Goal: Task Accomplishment & Management: Complete application form

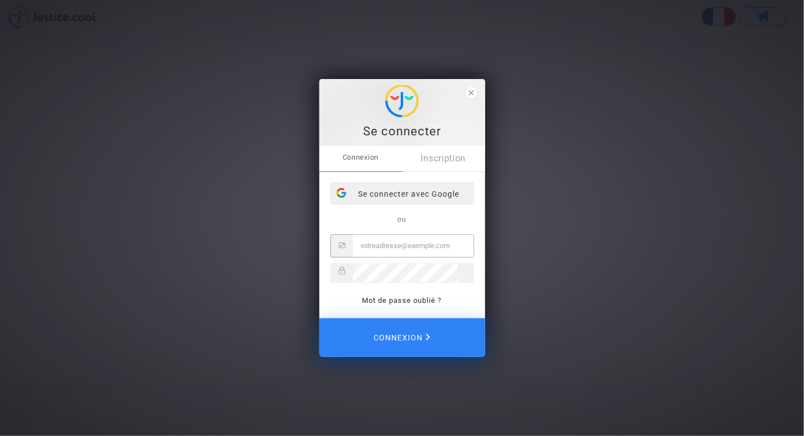
click at [419, 197] on div "Se connecter avec Google" at bounding box center [402, 194] width 143 height 22
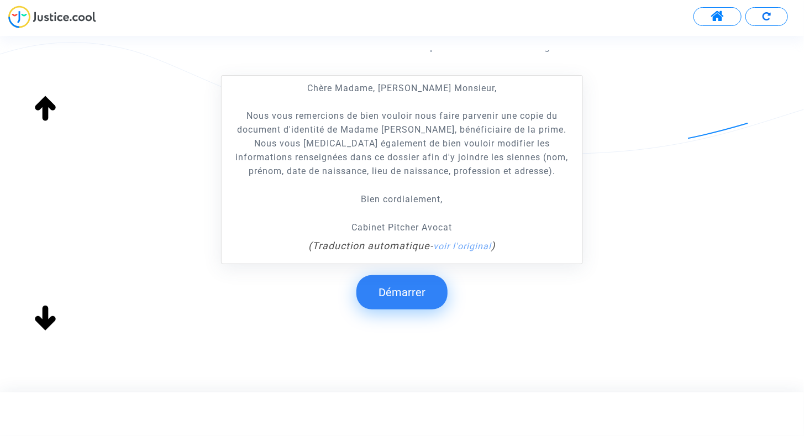
scroll to position [222, 0]
click at [385, 289] on button "Démarrer" at bounding box center [402, 292] width 91 height 34
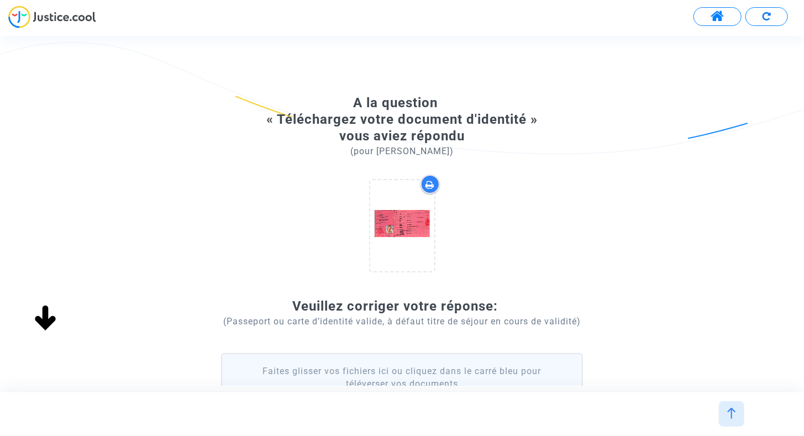
scroll to position [55, 0]
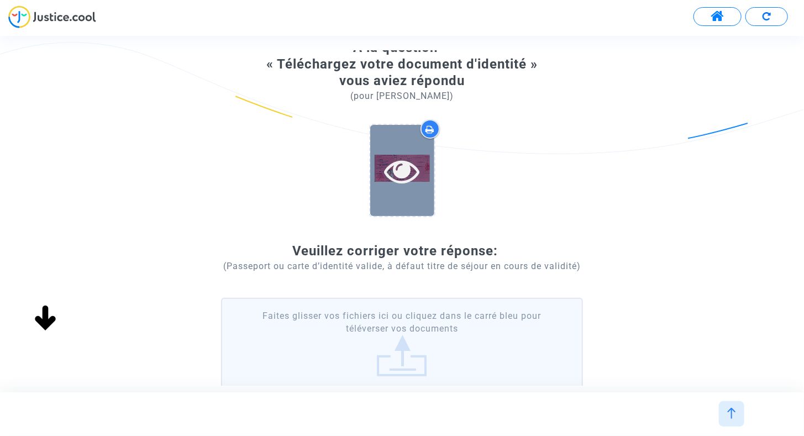
click at [412, 189] on div at bounding box center [402, 170] width 64 height 91
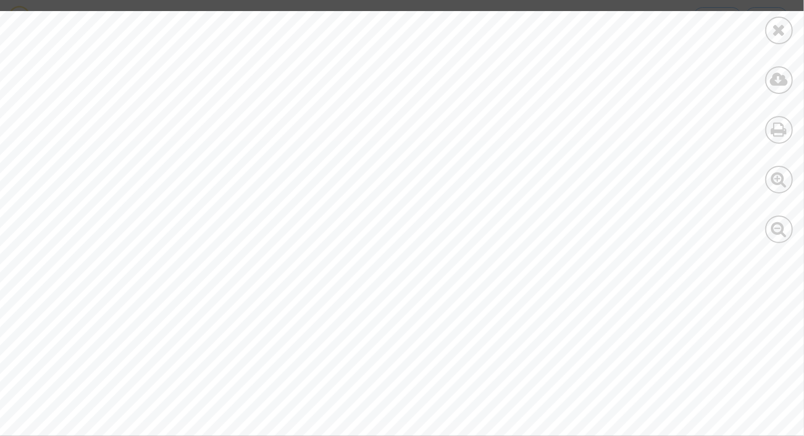
scroll to position [2594, 0]
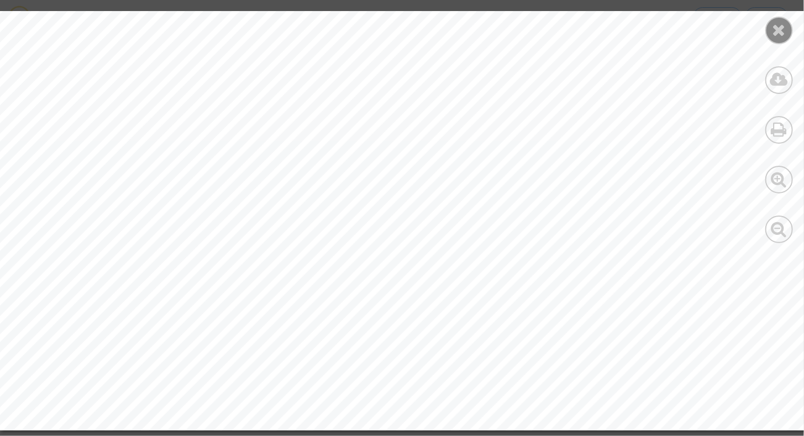
click at [780, 30] on icon at bounding box center [780, 30] width 14 height 17
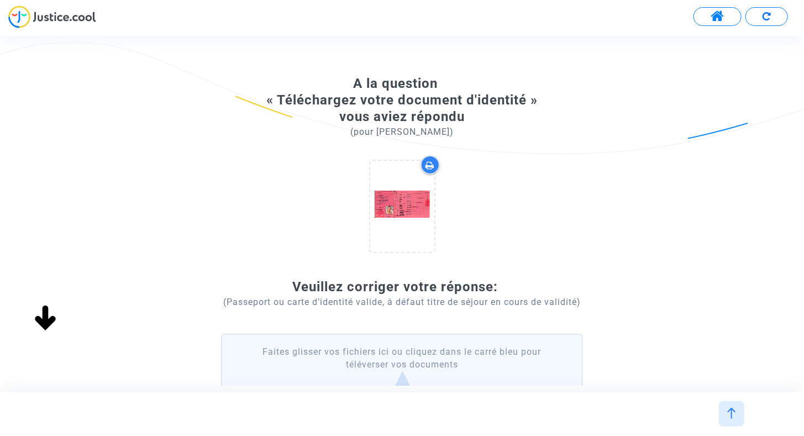
scroll to position [0, 0]
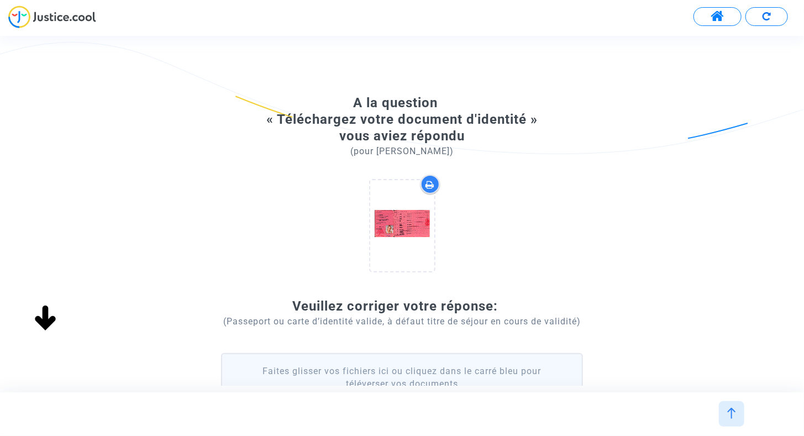
scroll to position [55, 0]
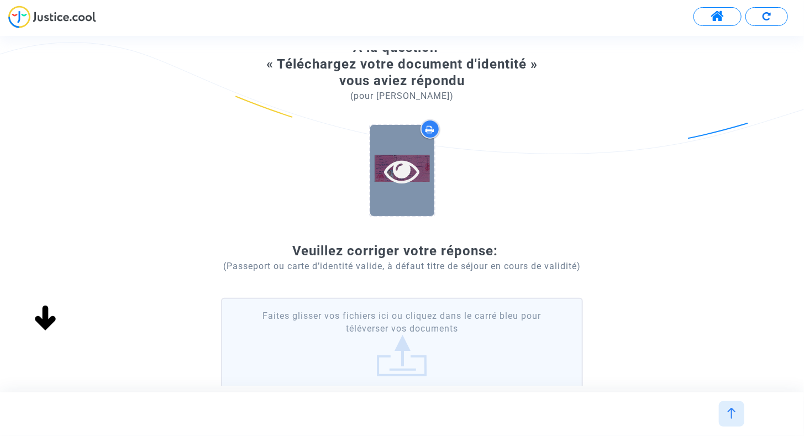
click at [412, 176] on icon at bounding box center [402, 170] width 36 height 35
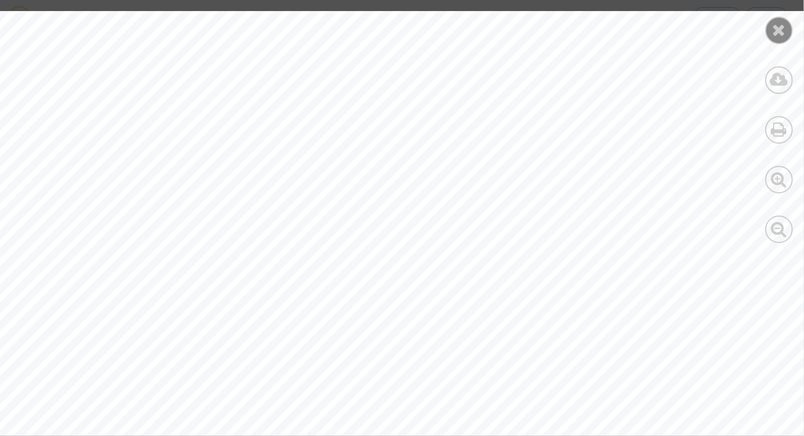
click at [782, 35] on icon at bounding box center [780, 30] width 14 height 17
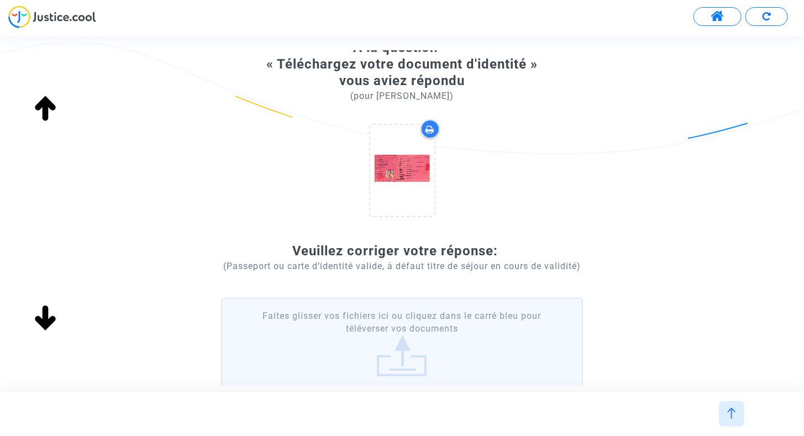
click at [383, 345] on label "Faites glisser vos fichiers ici ou cliquez dans le carré bleu pour téléverser v…" at bounding box center [402, 343] width 362 height 91
click at [0, 0] on input "Faites glisser vos fichiers ici ou cliquez dans le carré bleu pour téléverser v…" at bounding box center [0, 0] width 0 height 0
click at [419, 337] on label "Faites glisser vos fichiers ici ou cliquez dans le carré bleu pour téléverser v…" at bounding box center [402, 343] width 362 height 91
click at [0, 0] on input "Faites glisser vos fichiers ici ou cliquez dans le carré bleu pour téléverser v…" at bounding box center [0, 0] width 0 height 0
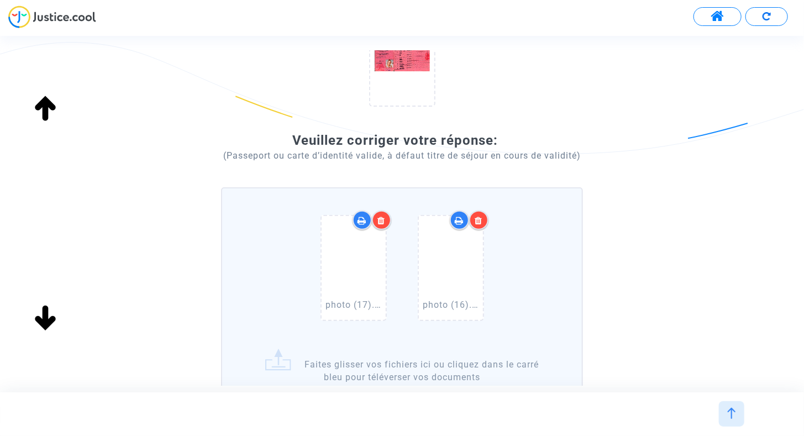
scroll to position [308, 0]
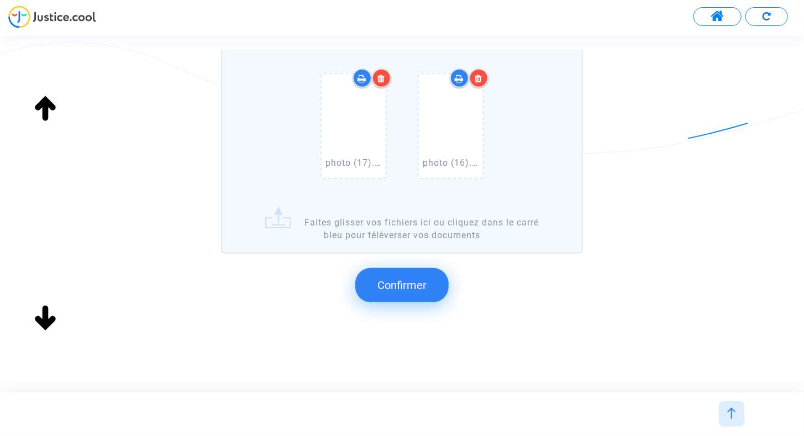
click at [388, 287] on span "Confirmer" at bounding box center [402, 285] width 49 height 13
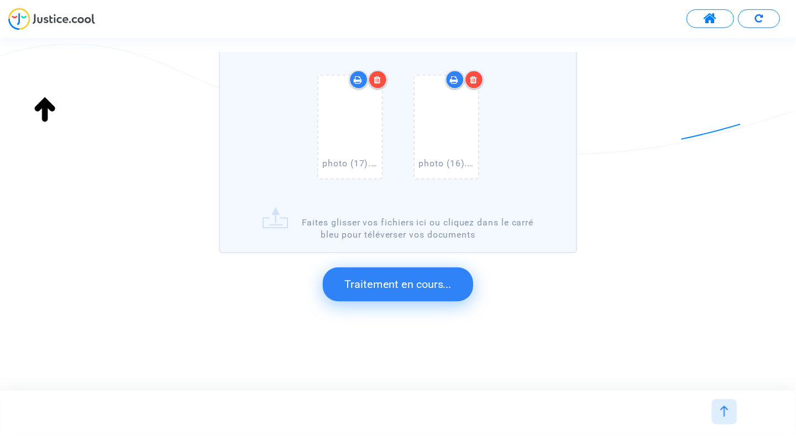
scroll to position [148, 0]
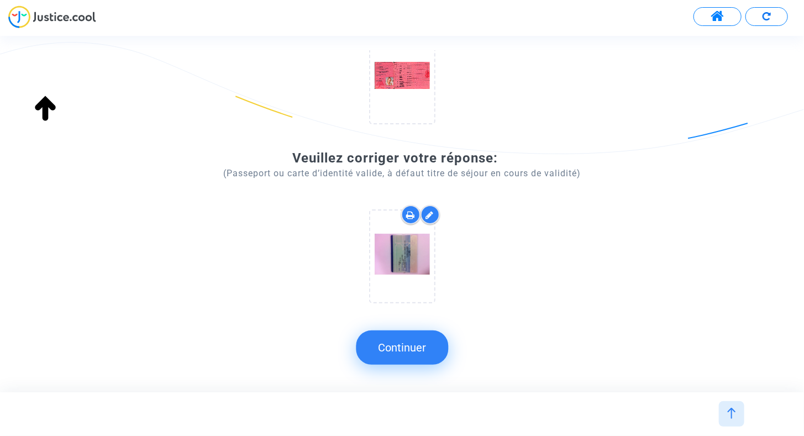
click at [404, 354] on button "Continuer" at bounding box center [402, 348] width 92 height 34
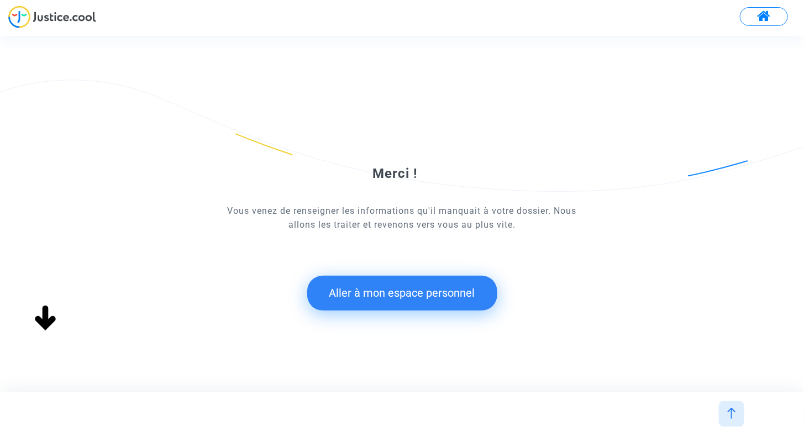
click at [406, 287] on button "Aller à mon espace personnel" at bounding box center [402, 293] width 190 height 34
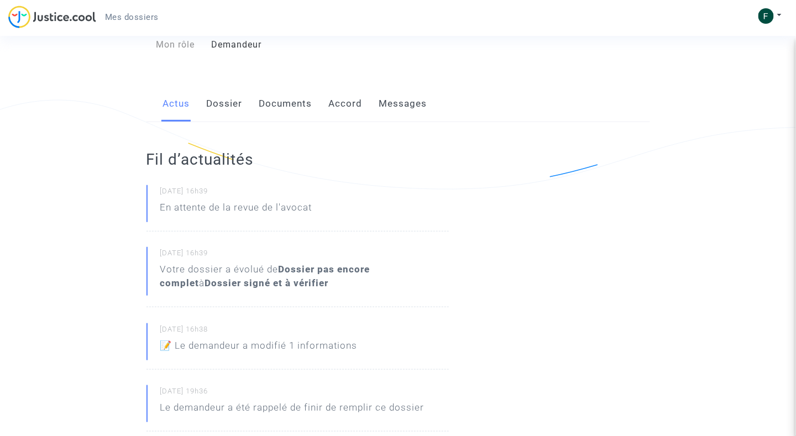
scroll to position [111, 0]
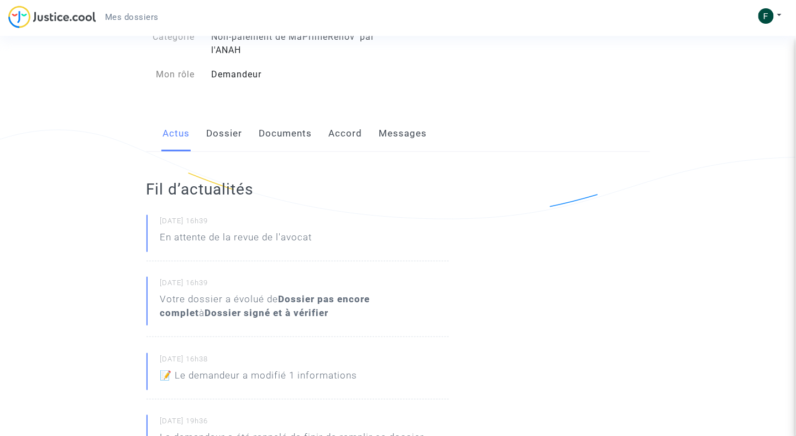
click at [220, 135] on link "Dossier" at bounding box center [225, 134] width 36 height 36
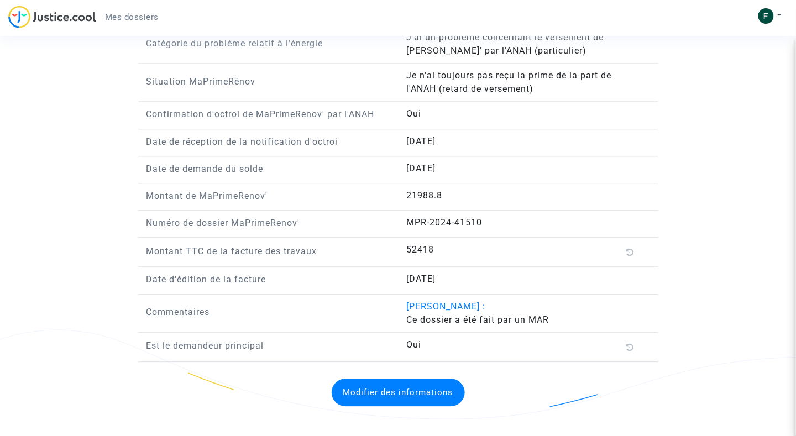
scroll to position [799, 0]
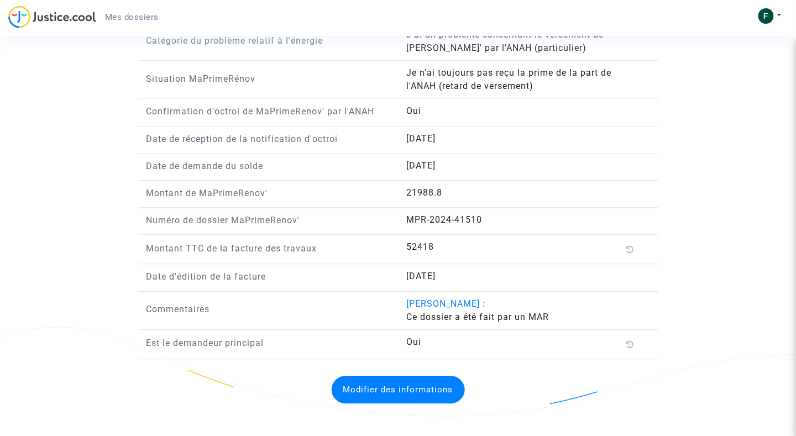
click at [378, 385] on button "Modifier des informations" at bounding box center [398, 390] width 133 height 28
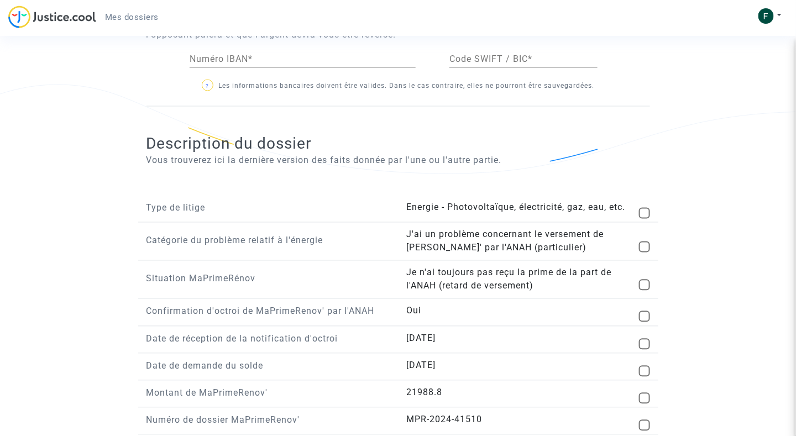
scroll to position [744, 0]
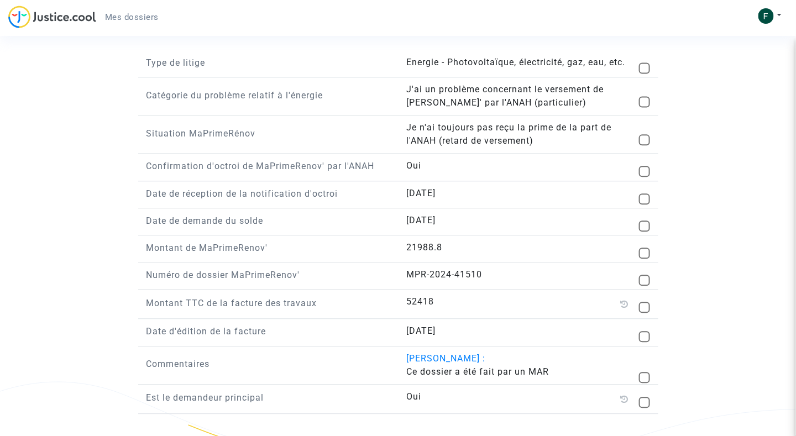
click at [613, 399] on div "Oui" at bounding box center [528, 399] width 260 height 18
click at [624, 395] on icon at bounding box center [624, 399] width 8 height 9
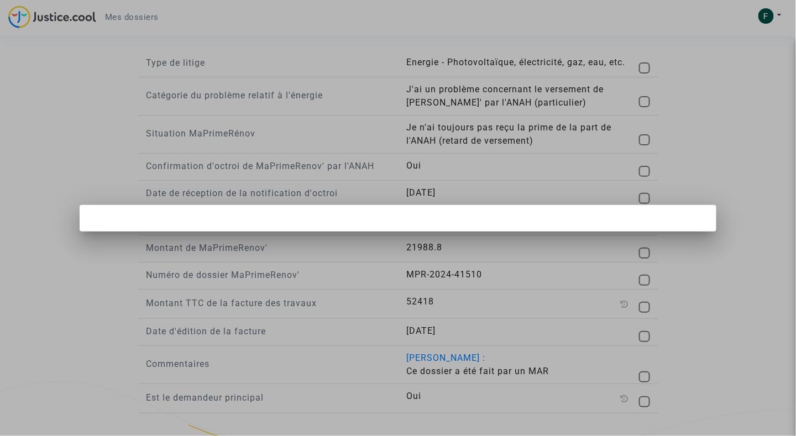
scroll to position [0, 0]
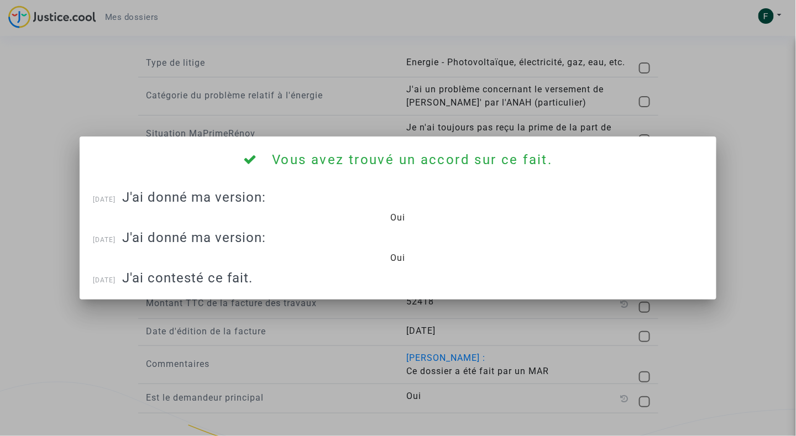
click at [563, 338] on div at bounding box center [398, 218] width 796 height 436
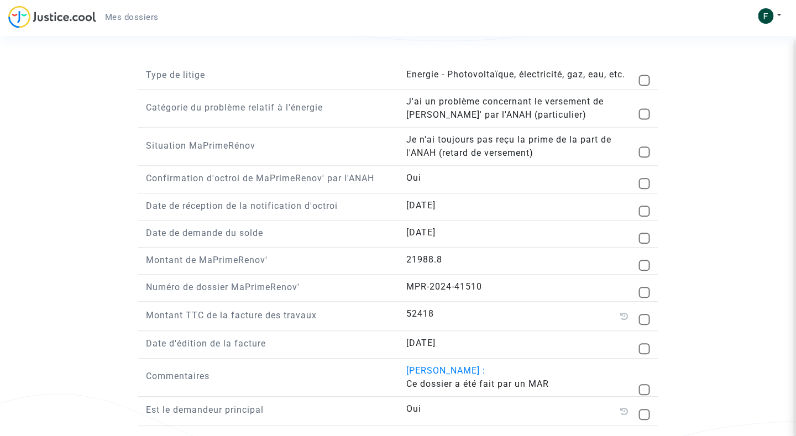
scroll to position [744, 0]
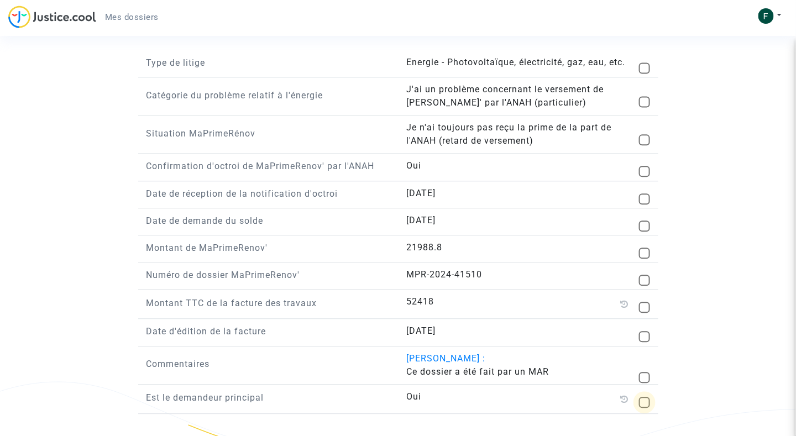
click at [645, 397] on span at bounding box center [644, 402] width 11 height 11
click at [645, 408] on input "checkbox" at bounding box center [644, 408] width 1 height 1
checkbox input "true"
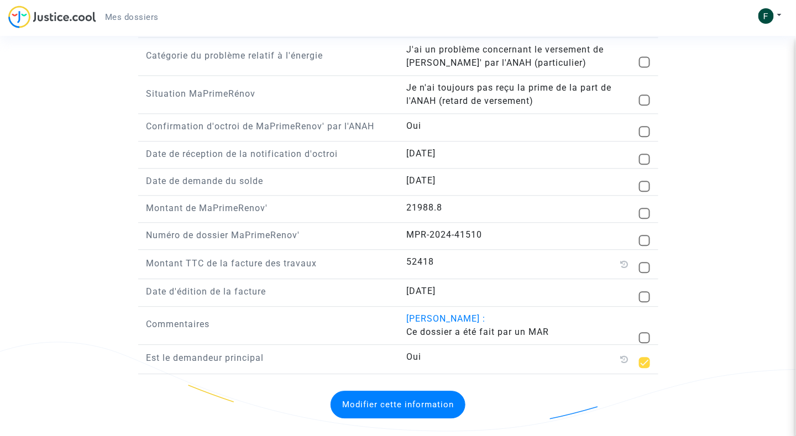
scroll to position [799, 0]
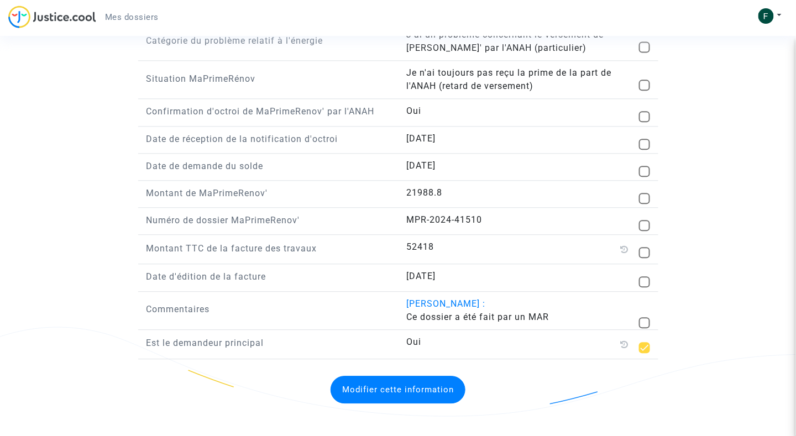
click at [428, 381] on button "Modifier cette information" at bounding box center [398, 390] width 135 height 28
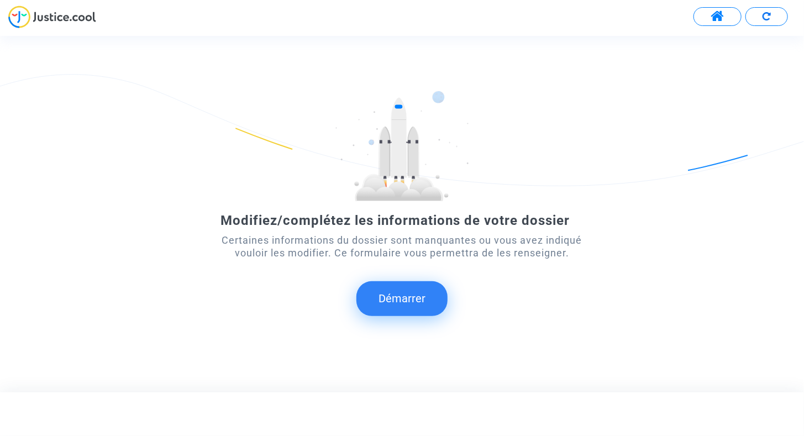
click at [412, 305] on button "Démarrer" at bounding box center [402, 298] width 91 height 34
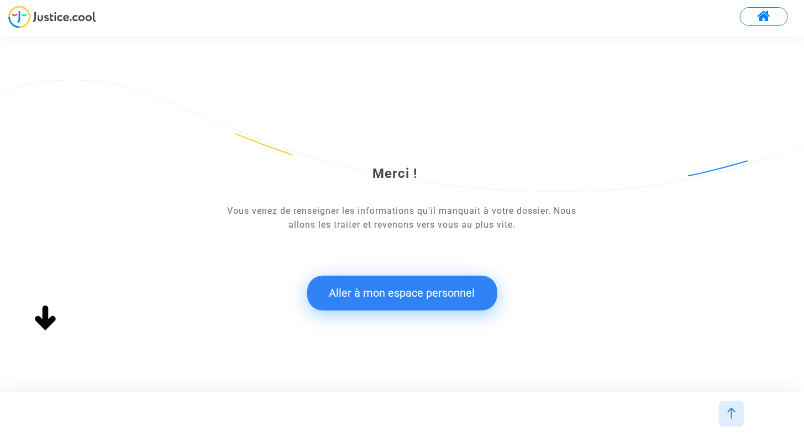
click at [419, 298] on button "Aller à mon espace personnel" at bounding box center [402, 293] width 190 height 34
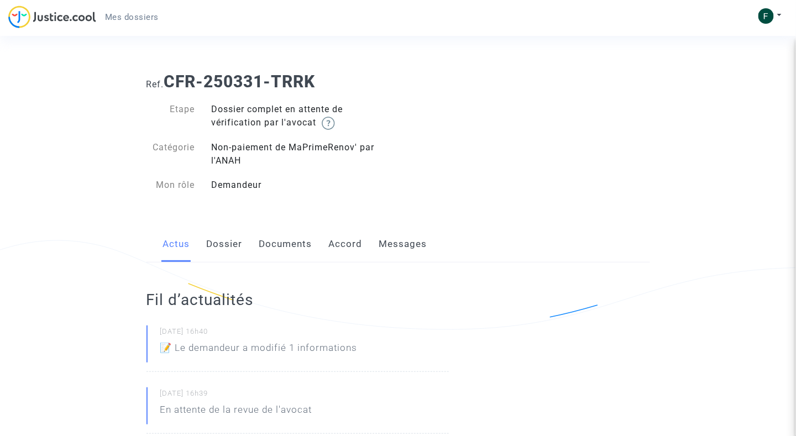
drag, startPoint x: 238, startPoint y: 240, endPoint x: 248, endPoint y: 249, distance: 13.3
click at [238, 240] on link "Dossier" at bounding box center [225, 244] width 36 height 36
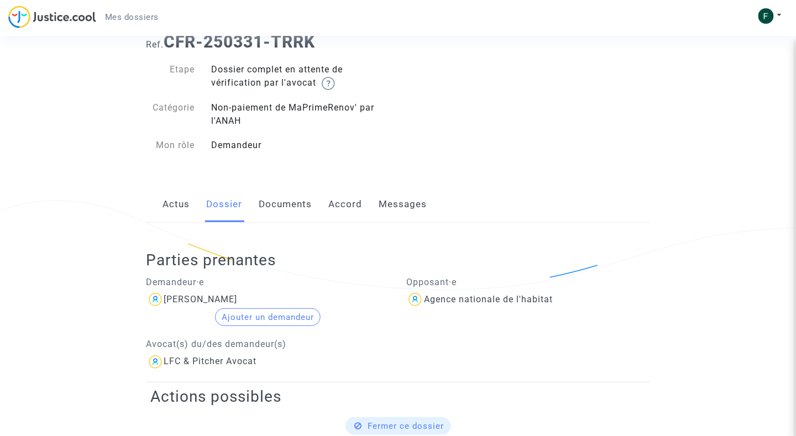
scroll to position [55, 0]
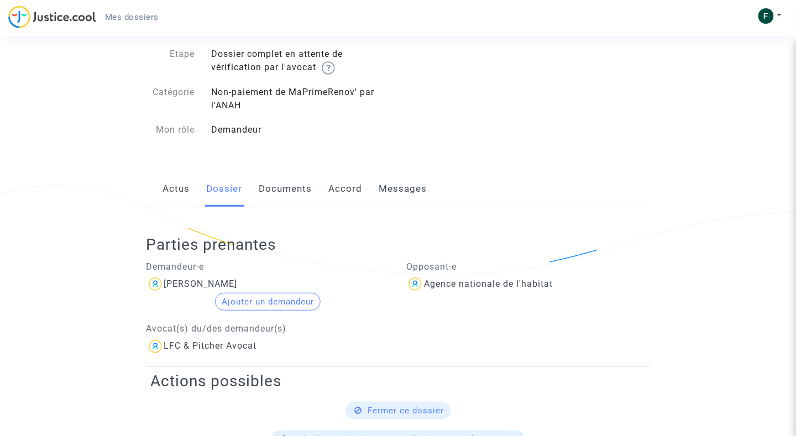
click at [290, 181] on link "Documents" at bounding box center [285, 189] width 53 height 36
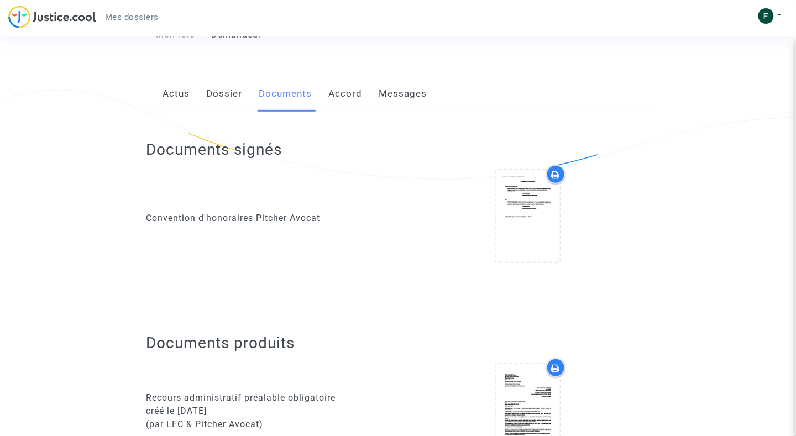
scroll to position [166, 0]
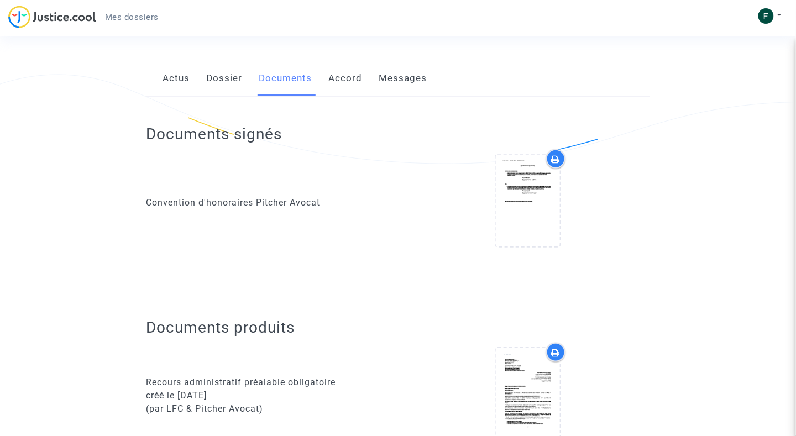
drag, startPoint x: 250, startPoint y: 88, endPoint x: 228, endPoint y: 85, distance: 21.9
click at [246, 87] on div "Actus Dossier Documents Accord Messages" at bounding box center [399, 78] width 504 height 37
click at [228, 85] on link "Dossier" at bounding box center [225, 78] width 36 height 36
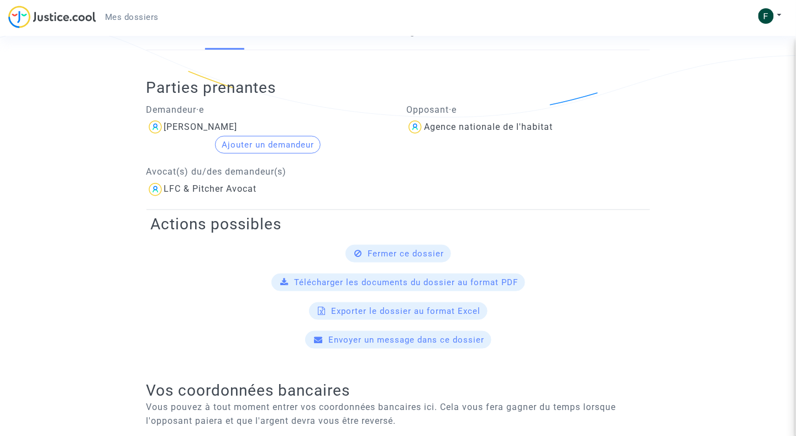
scroll to position [221, 0]
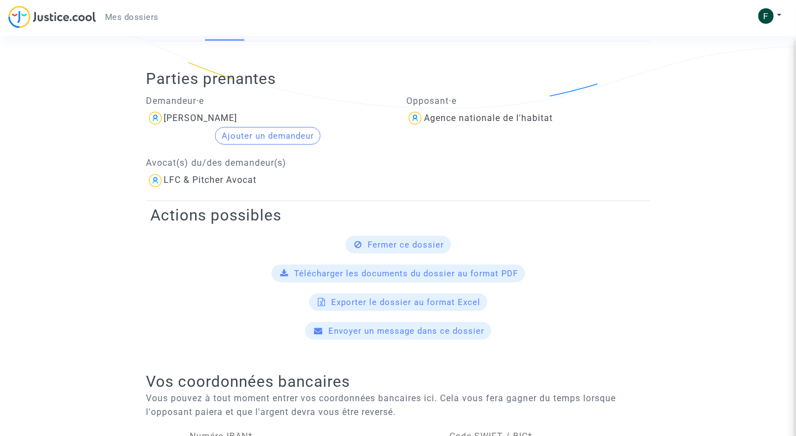
click at [255, 129] on button "Ajouter un demandeur" at bounding box center [268, 136] width 106 height 18
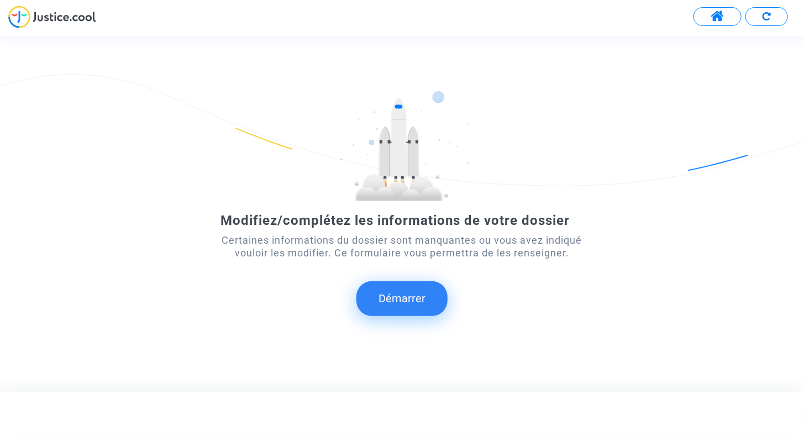
click at [415, 311] on button "Démarrer" at bounding box center [402, 298] width 91 height 34
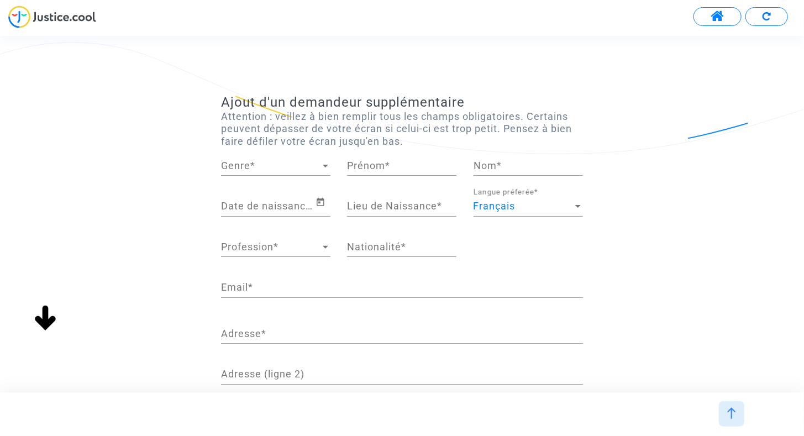
click at [287, 155] on div "Genre Genre *" at bounding box center [275, 162] width 109 height 28
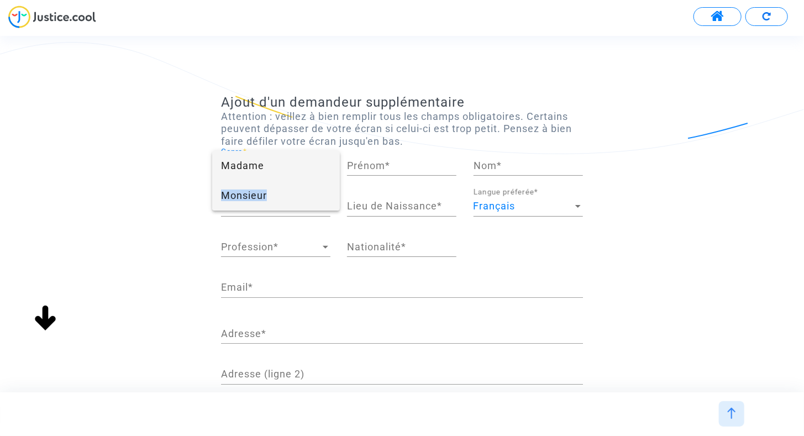
drag, startPoint x: 279, startPoint y: 196, endPoint x: 287, endPoint y: 171, distance: 26.2
click at [287, 171] on div "Madame Monsieur" at bounding box center [275, 181] width 127 height 60
click at [287, 170] on span "Madame" at bounding box center [275, 166] width 109 height 30
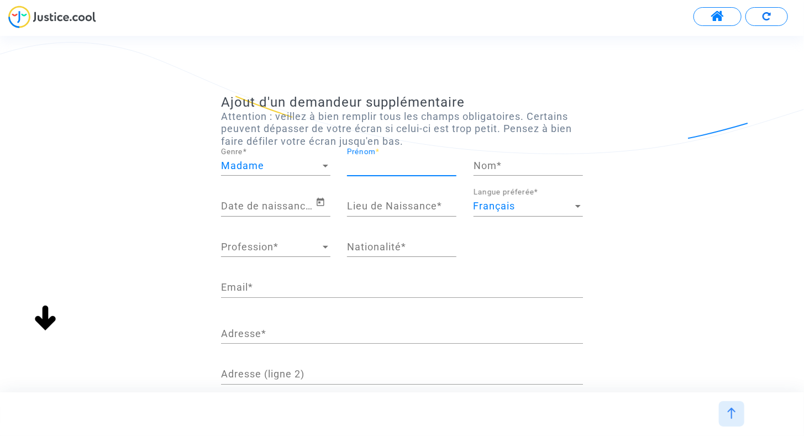
click at [380, 168] on input "Prénom *" at bounding box center [401, 165] width 109 height 11
click at [413, 158] on div "Prénom *" at bounding box center [401, 162] width 109 height 28
type input "[PERSON_NAME]"
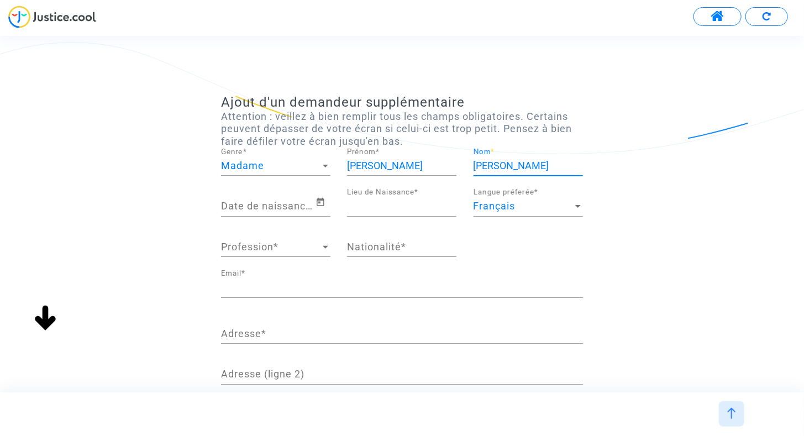
type input "[PERSON_NAME]"
click at [281, 201] on input "Date de naissance *" at bounding box center [268, 206] width 95 height 11
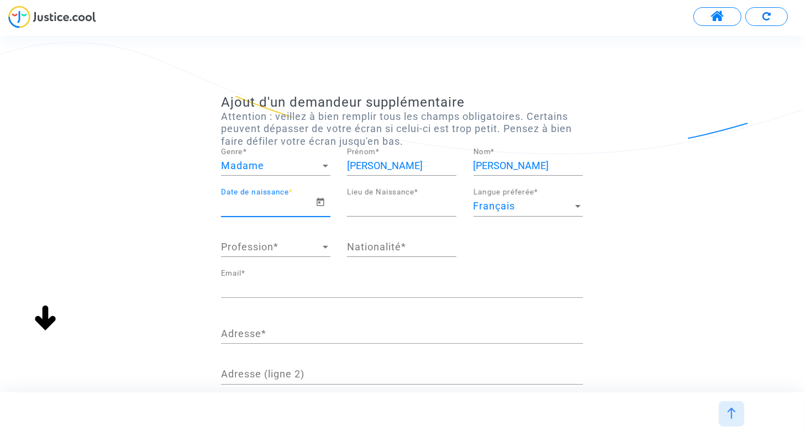
click at [287, 194] on div "Date de naissance *" at bounding box center [268, 203] width 95 height 28
click at [304, 206] on input "Date de naissance *" at bounding box center [268, 206] width 95 height 11
click at [320, 201] on icon "Open calendar" at bounding box center [321, 202] width 10 height 13
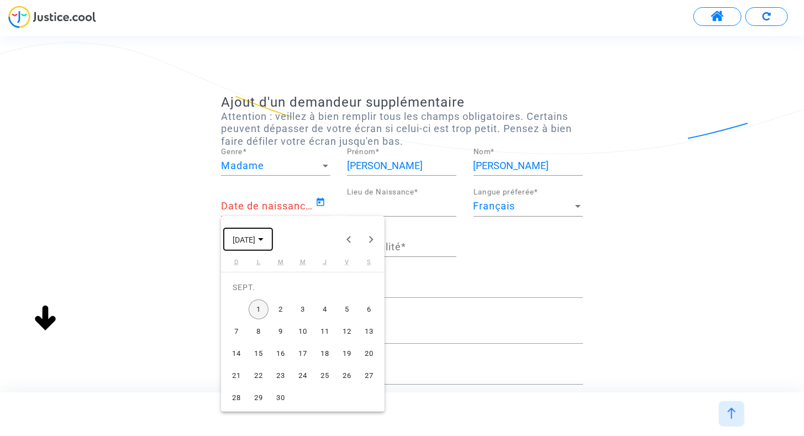
click at [273, 245] on button "[DATE]" at bounding box center [248, 239] width 49 height 22
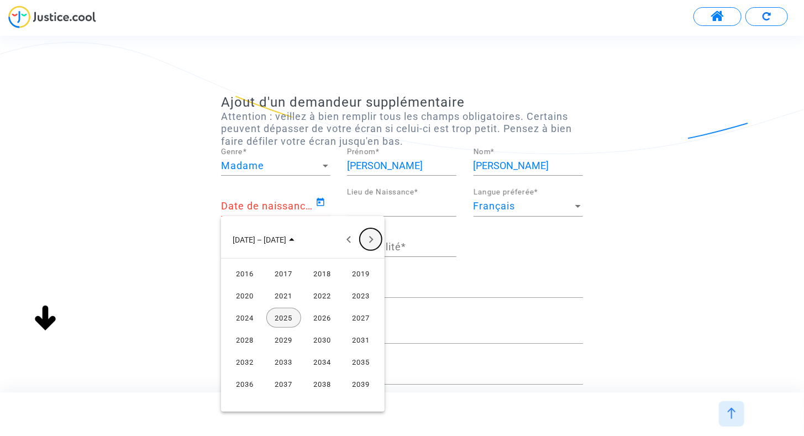
click at [375, 239] on button "Next 24 years" at bounding box center [371, 239] width 22 height 22
click at [347, 238] on button "Previous 24 years" at bounding box center [349, 239] width 22 height 22
click at [276, 386] on div "2085" at bounding box center [283, 384] width 35 height 20
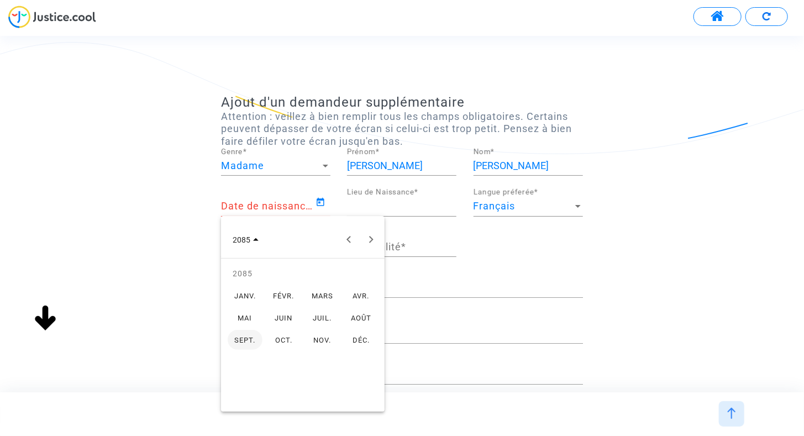
click at [311, 302] on div "MARS" at bounding box center [322, 296] width 35 height 20
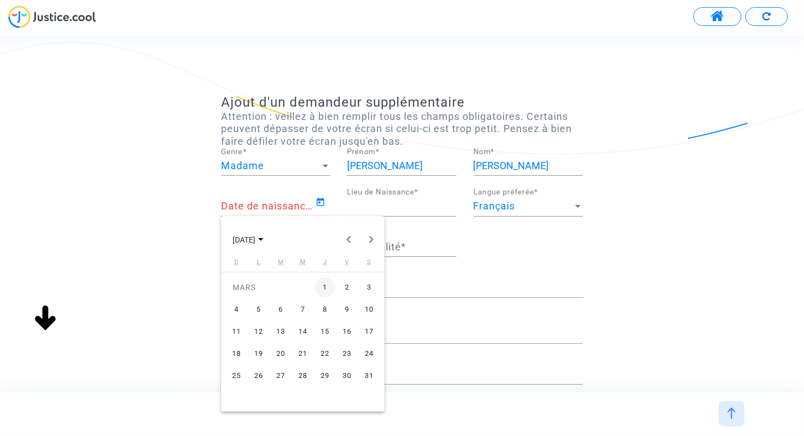
click at [301, 310] on div "7" at bounding box center [303, 310] width 20 height 20
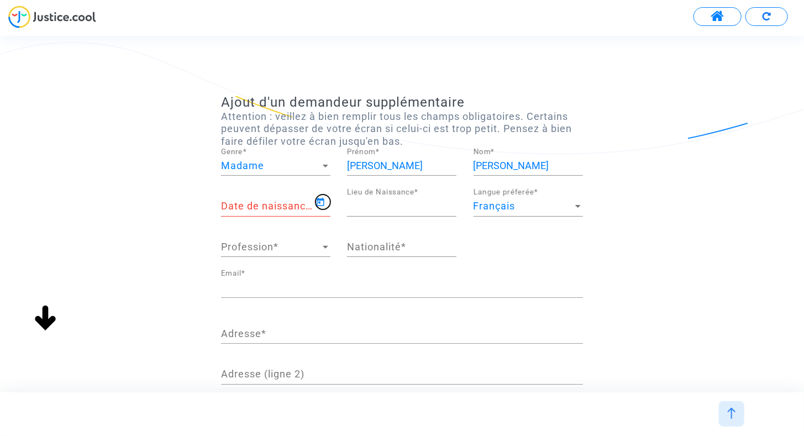
type input "[DATE]"
click at [393, 214] on div "Lieu de Naissance *" at bounding box center [401, 203] width 109 height 28
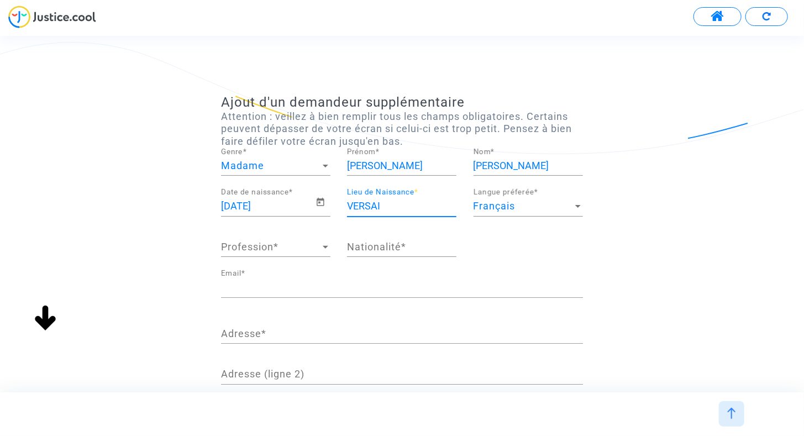
type input "VERSAI"
click at [292, 248] on span "Profession" at bounding box center [271, 247] width 100 height 11
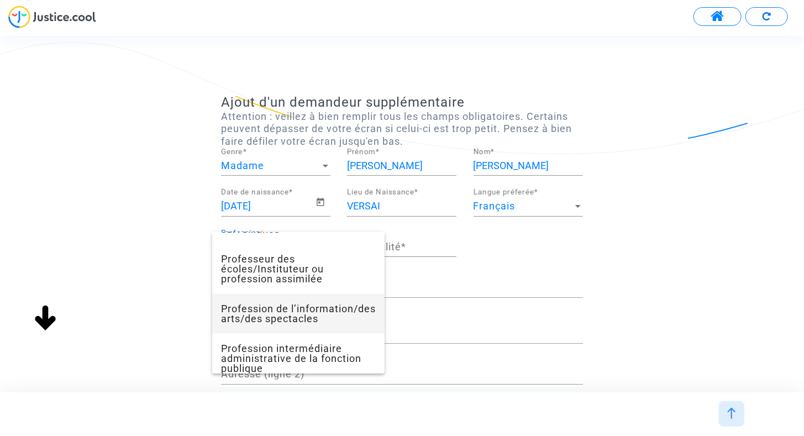
scroll to position [1042, 0]
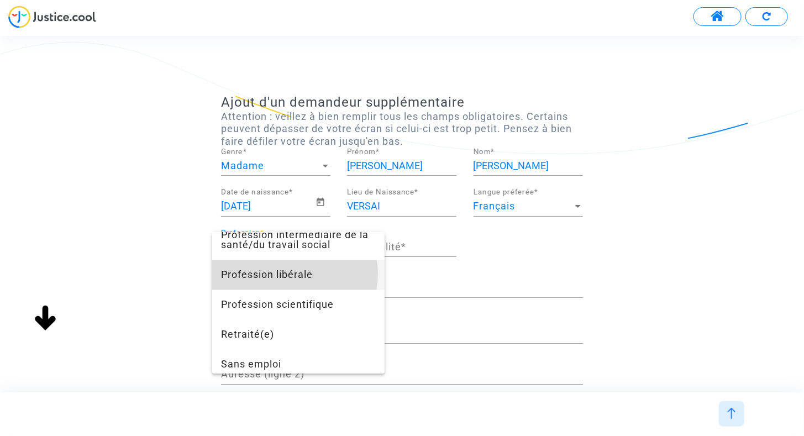
click at [292, 290] on span "Profession libérale" at bounding box center [298, 275] width 155 height 30
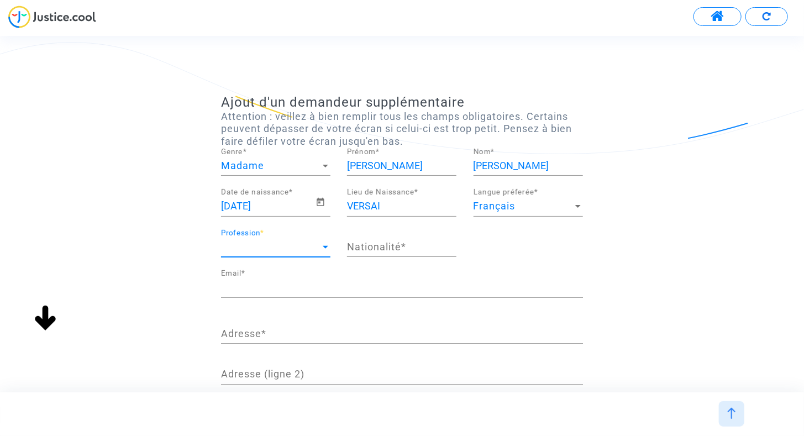
scroll to position [806, 0]
click at [396, 254] on div "Nationalité *" at bounding box center [401, 243] width 109 height 28
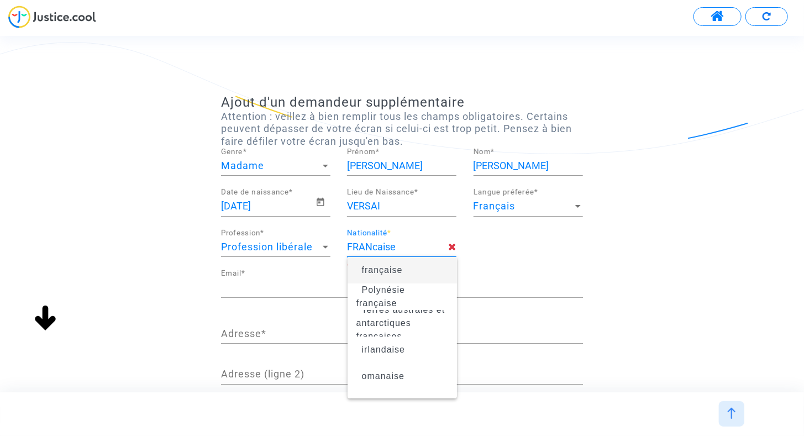
click at [394, 270] on span "française" at bounding box center [382, 269] width 41 height 9
type input "française"
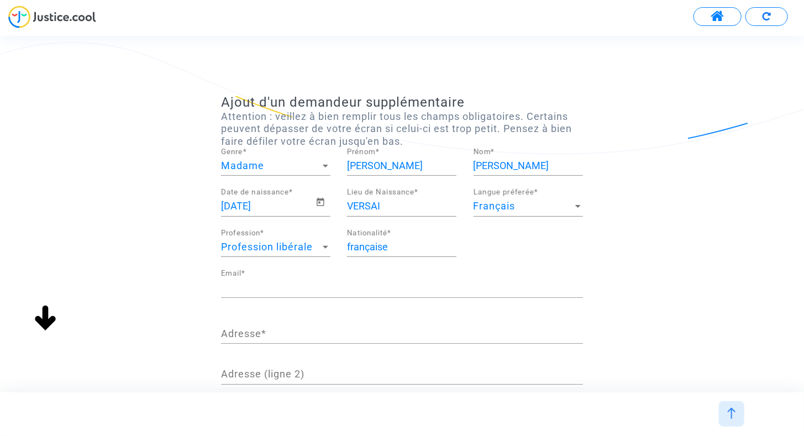
click at [578, 270] on div "Email *" at bounding box center [402, 284] width 362 height 28
click at [397, 289] on input "Email *" at bounding box center [402, 287] width 362 height 11
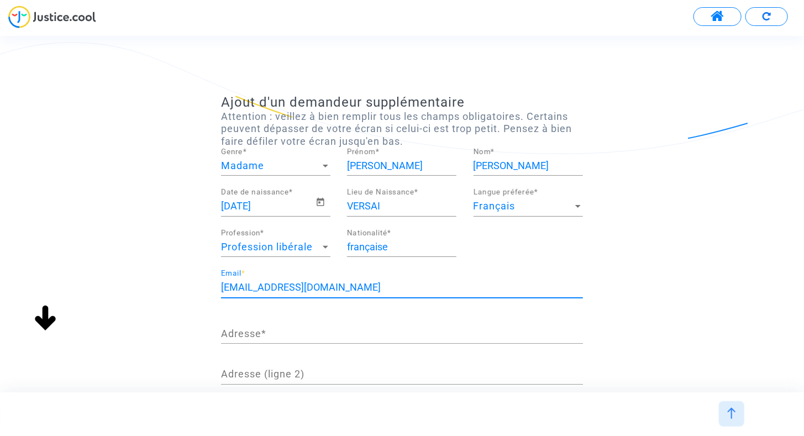
type input "[PERSON_NAME][EMAIL_ADDRESS][DOMAIN_NAME]"
click at [313, 334] on input "Adresse *" at bounding box center [402, 333] width 362 height 11
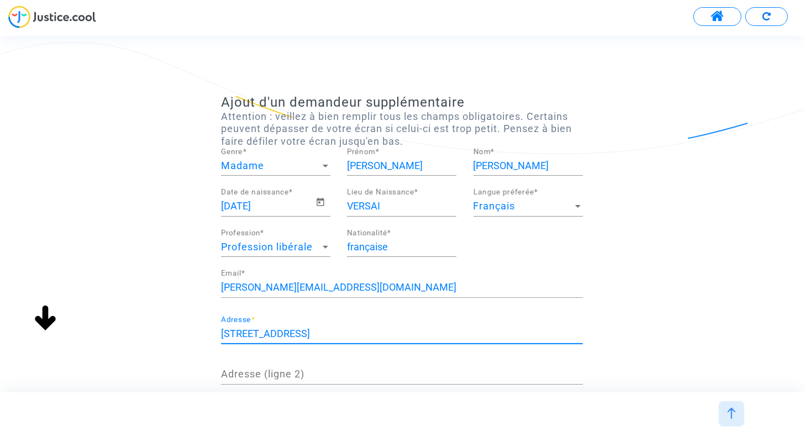
scroll to position [111, 0]
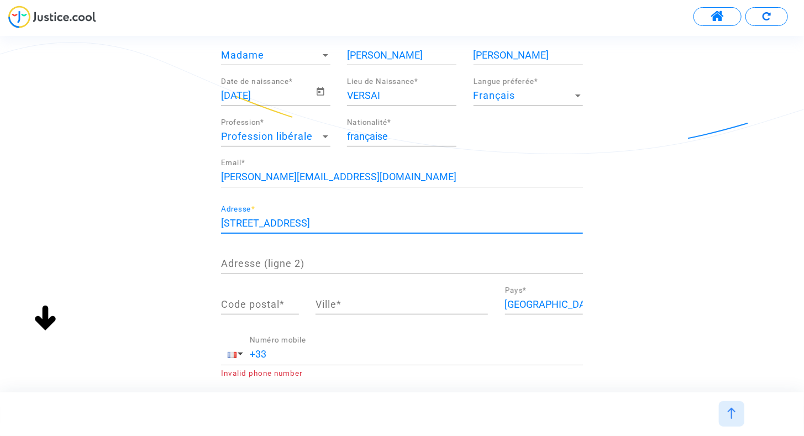
type input "[STREET_ADDRESS]"
click at [274, 305] on input "Code postal *" at bounding box center [260, 304] width 78 height 11
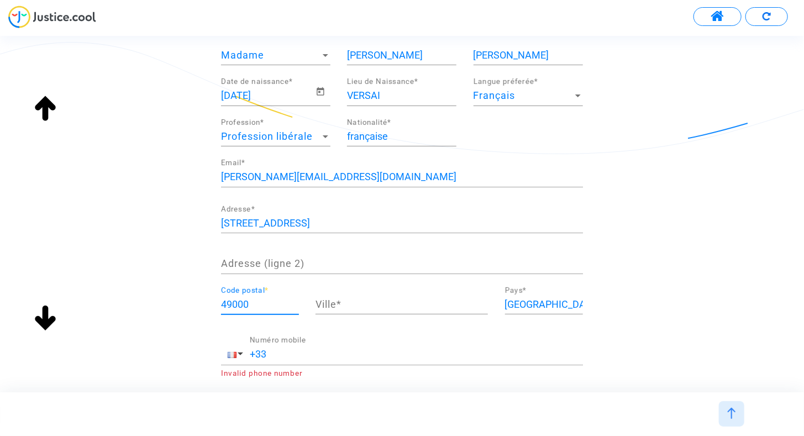
type input "49000"
type input "[GEOGRAPHIC_DATA]"
click at [459, 352] on input "+33" at bounding box center [416, 354] width 333 height 11
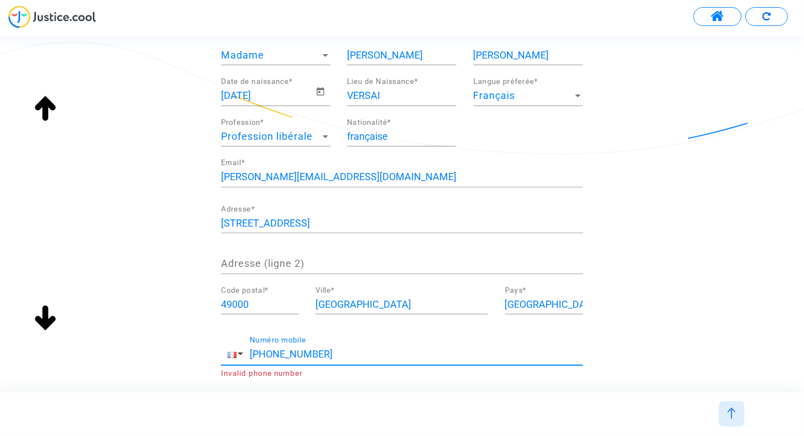
scroll to position [0, 0]
click at [320, 357] on input "[PHONE_NUMBER]" at bounding box center [416, 354] width 333 height 11
drag, startPoint x: 761, startPoint y: 271, endPoint x: 752, endPoint y: 276, distance: 9.9
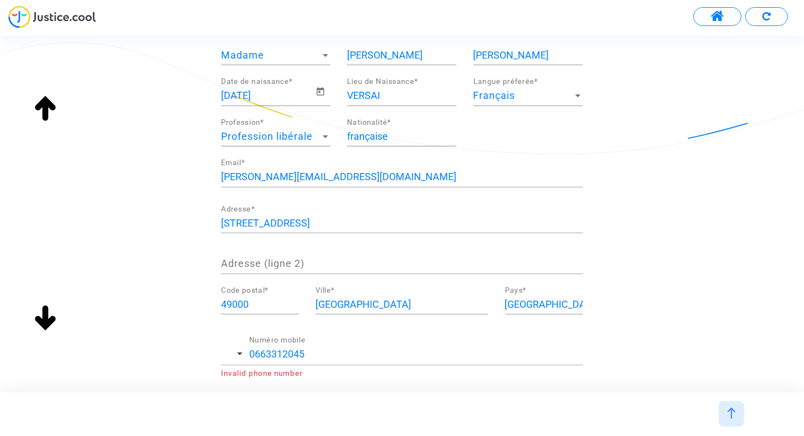
click at [762, 271] on div "Ajout d'un demandeur supplémentaire Attention : veillez à bien remplir tous les…" at bounding box center [402, 222] width 804 height 476
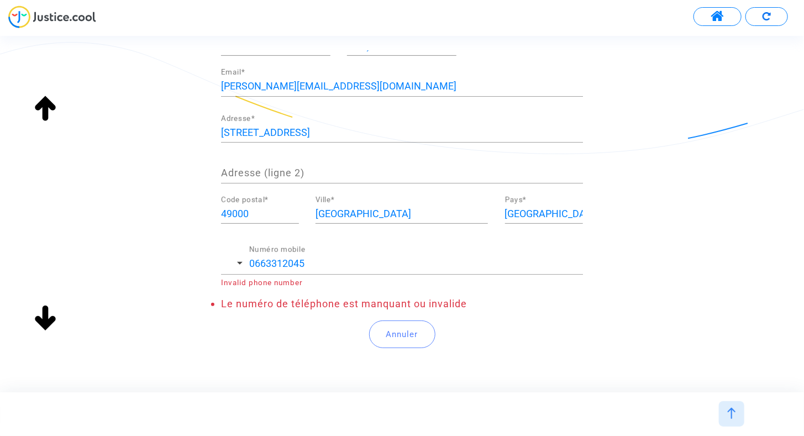
scroll to position [238, 0]
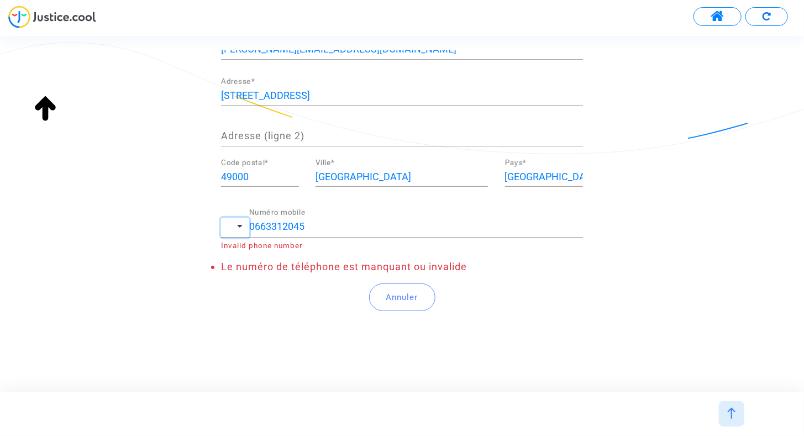
click at [244, 224] on button "button" at bounding box center [235, 228] width 28 height 20
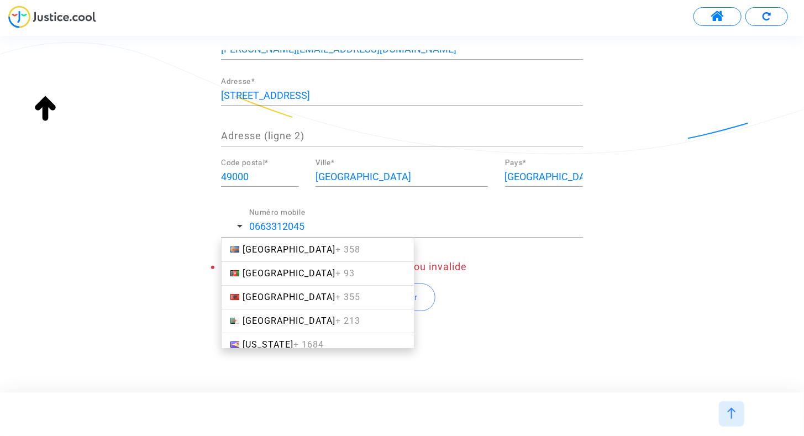
click at [261, 320] on span "[GEOGRAPHIC_DATA] + 213" at bounding box center [302, 321] width 118 height 11
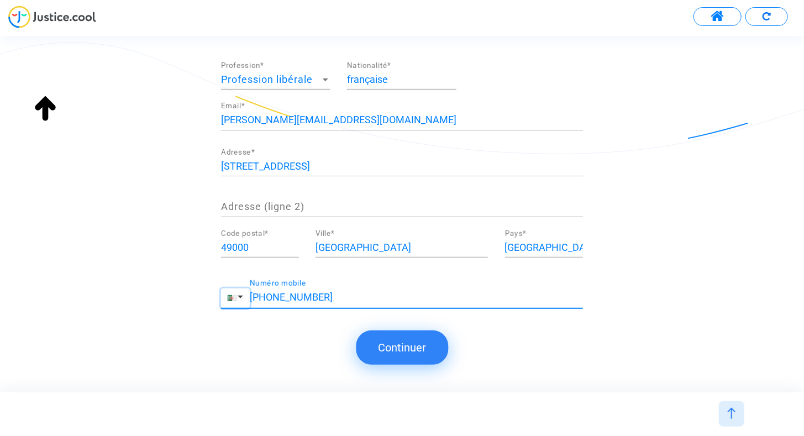
click at [249, 297] on button "button" at bounding box center [235, 299] width 29 height 20
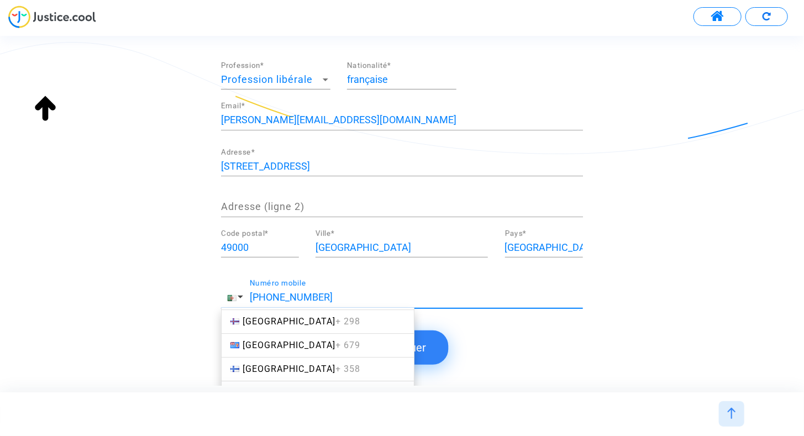
scroll to position [1603, 0]
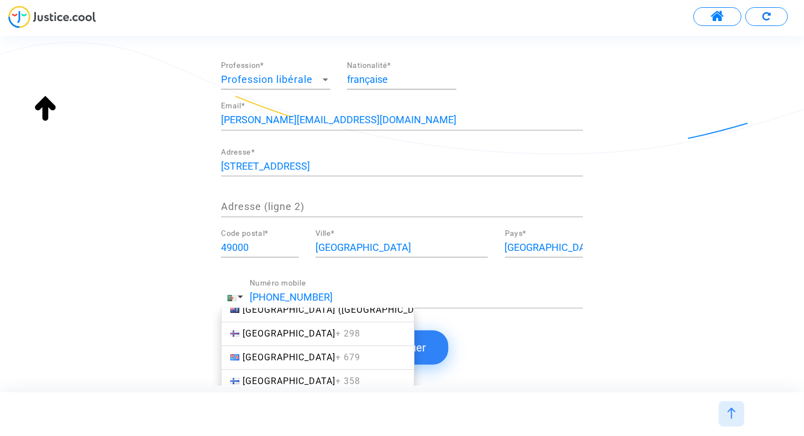
click at [264, 400] on span "France + 33" at bounding box center [299, 405] width 112 height 11
type input "[PHONE_NUMBER]"
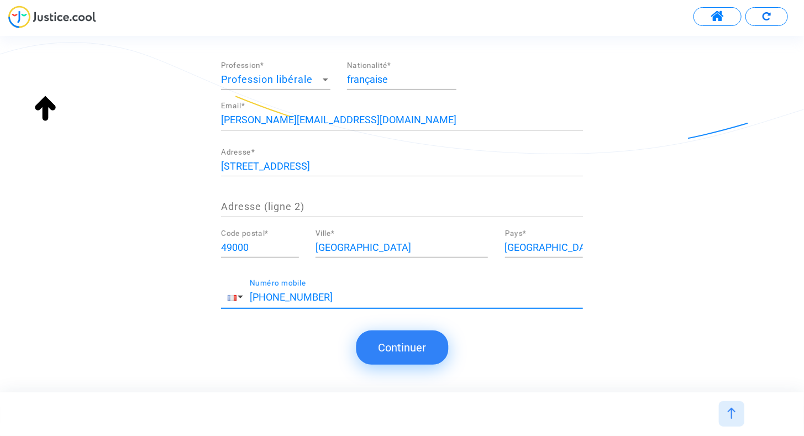
click at [401, 356] on button "Continuer" at bounding box center [402, 348] width 92 height 34
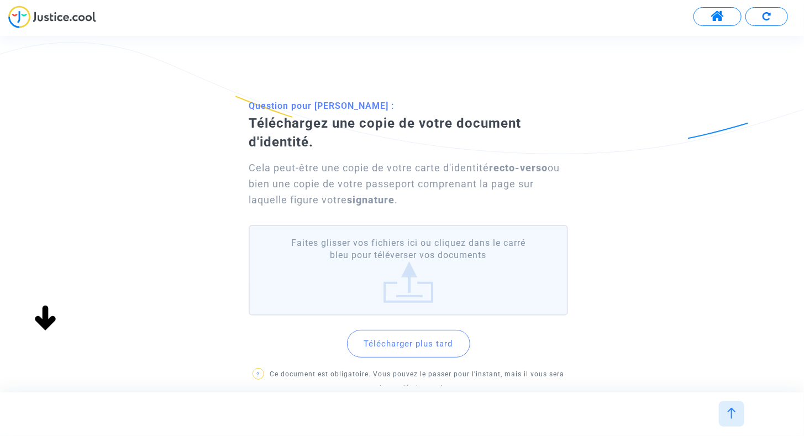
click at [431, 280] on label "Faites glisser vos fichiers ici ou cliquez dans le carré bleu pour téléverser v…" at bounding box center [409, 270] width 320 height 91
click at [0, 0] on input "Faites glisser vos fichiers ici ou cliquez dans le carré bleu pour téléverser v…" at bounding box center [0, 0] width 0 height 0
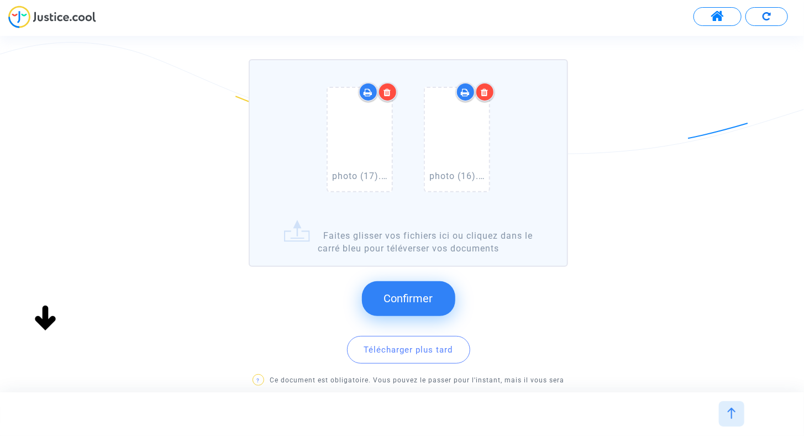
click at [418, 298] on span "Confirmer" at bounding box center [408, 298] width 49 height 13
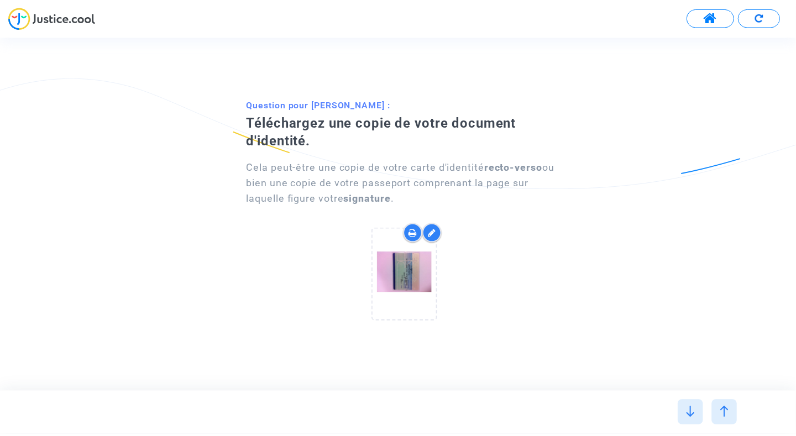
scroll to position [0, 0]
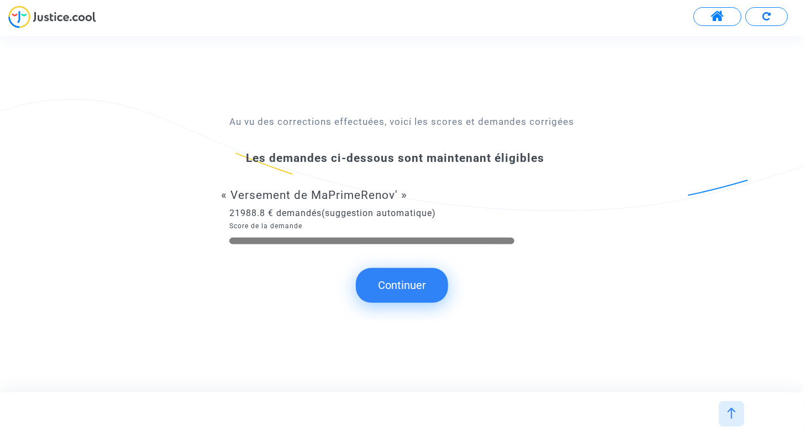
click at [411, 296] on button "Continuer" at bounding box center [402, 285] width 92 height 34
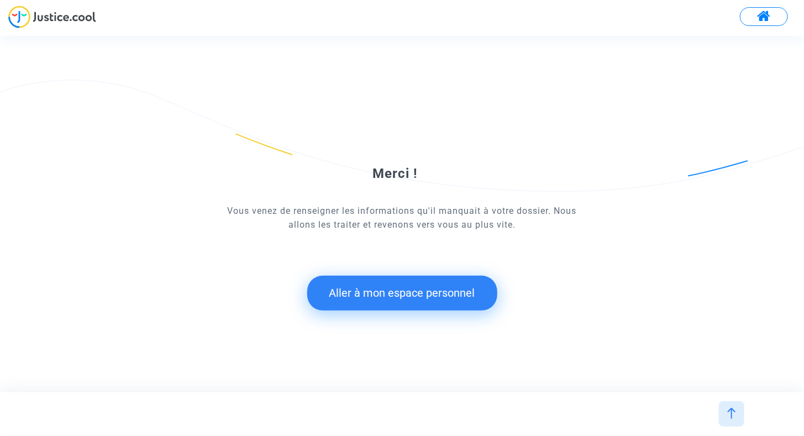
click at [412, 295] on button "Aller à mon espace personnel" at bounding box center [402, 293] width 190 height 34
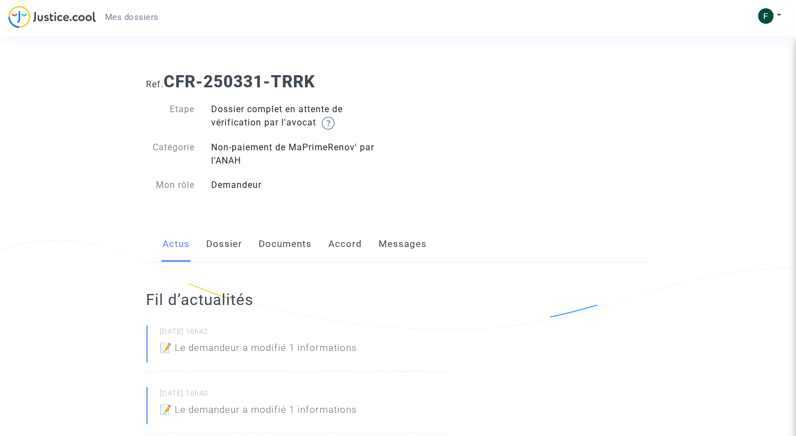
click at [215, 249] on link "Dossier" at bounding box center [225, 244] width 36 height 36
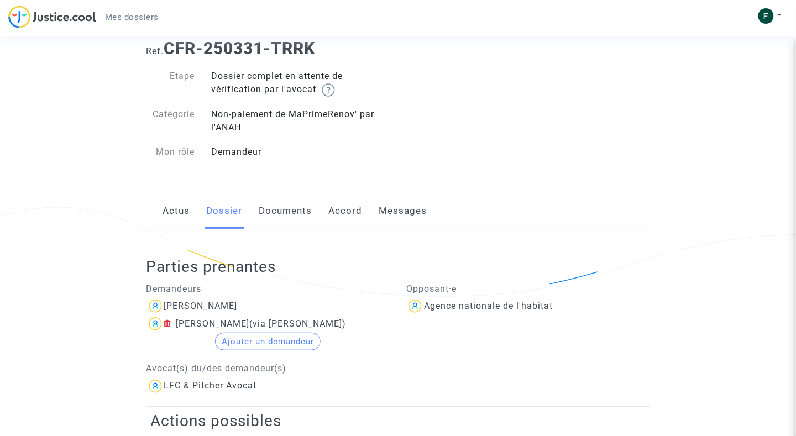
scroll to position [55, 0]
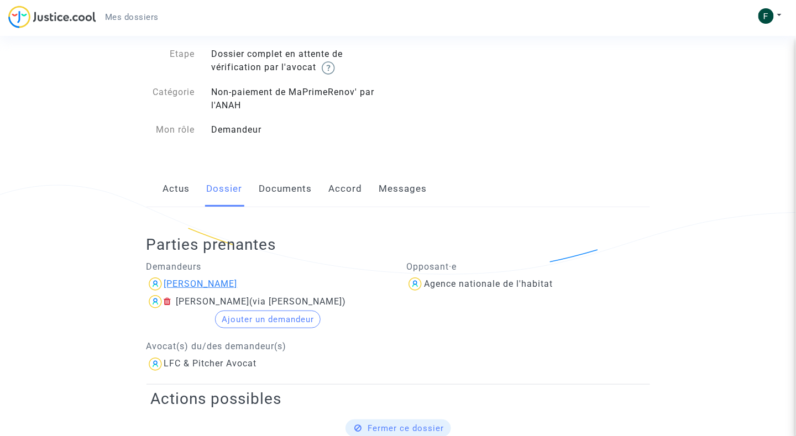
click at [182, 283] on div "[PERSON_NAME]" at bounding box center [201, 284] width 74 height 11
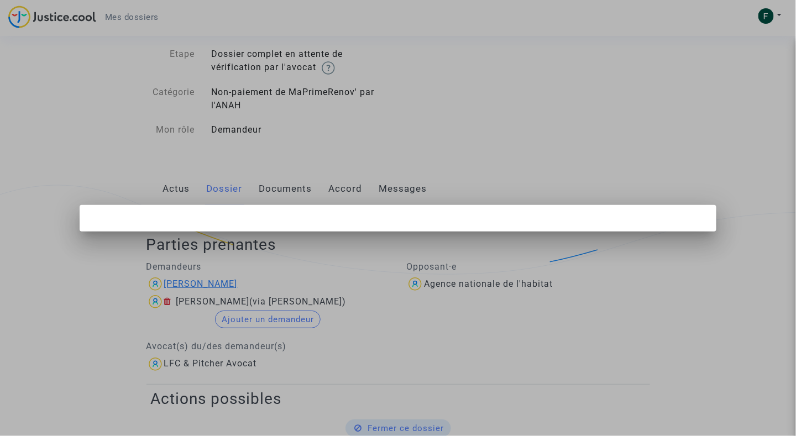
scroll to position [0, 0]
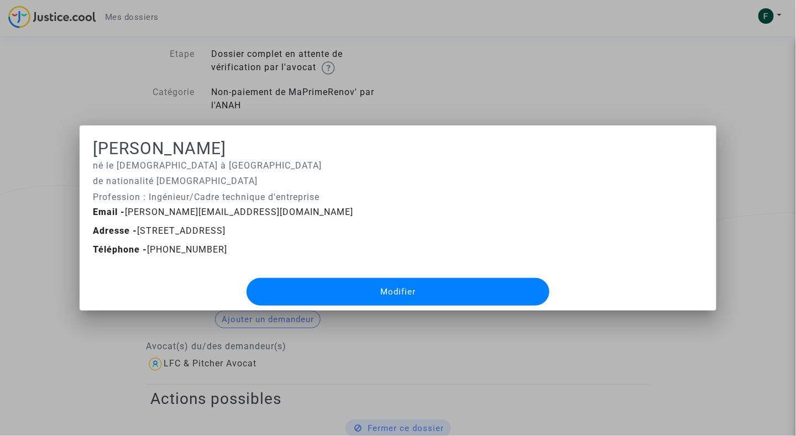
click at [444, 289] on button "Modifier" at bounding box center [398, 292] width 303 height 28
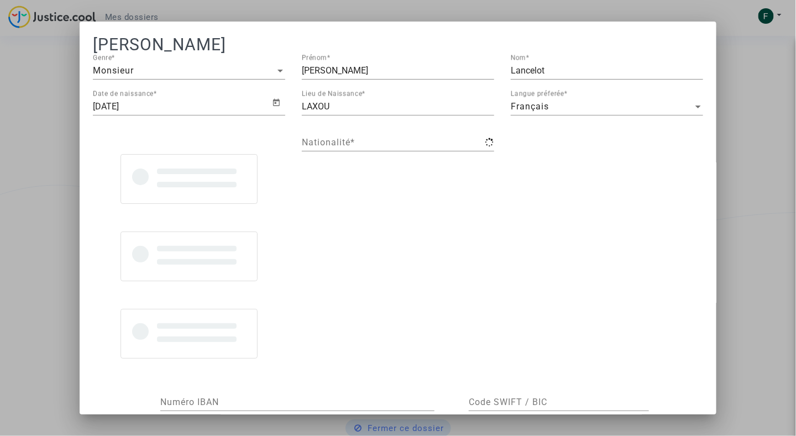
type input "française"
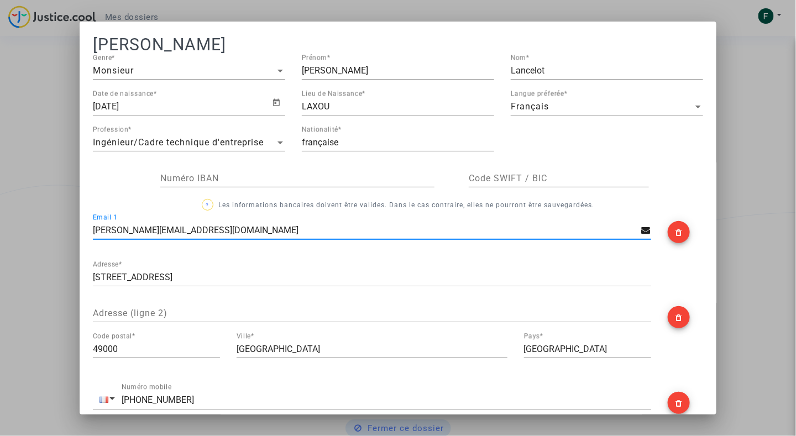
click at [163, 72] on div "Monsieur" at bounding box center [184, 71] width 182 height 10
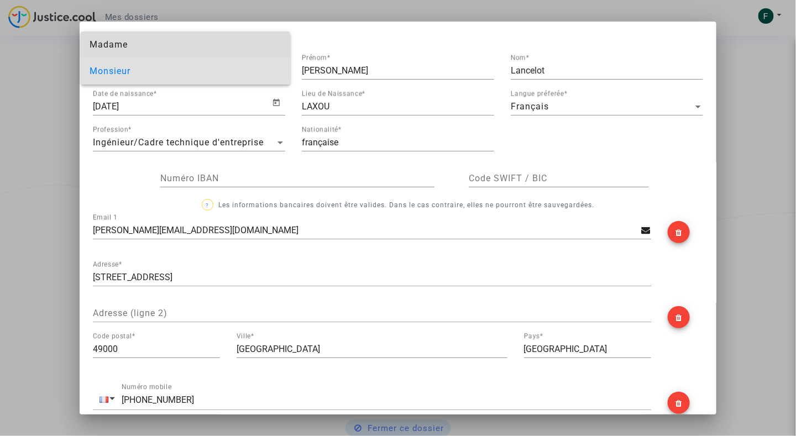
click at [167, 50] on span "Madame" at bounding box center [186, 45] width 192 height 27
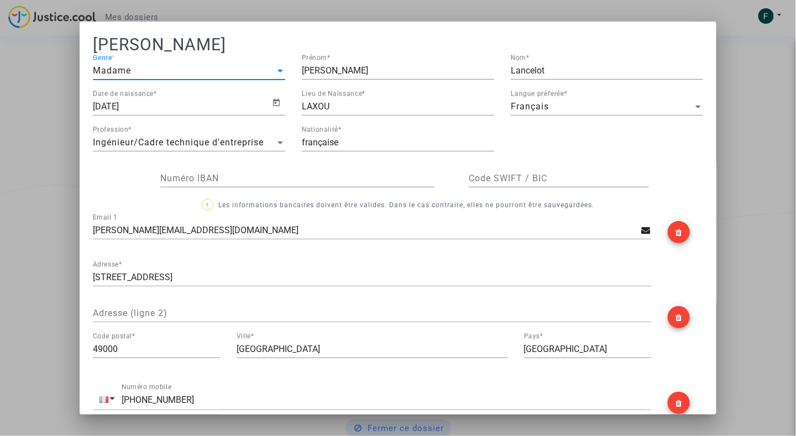
click at [355, 72] on input "[PERSON_NAME]" at bounding box center [398, 71] width 192 height 10
click at [326, 66] on input "[PERSON_NAME]" at bounding box center [398, 71] width 192 height 10
type input "[PERSON_NAME]"
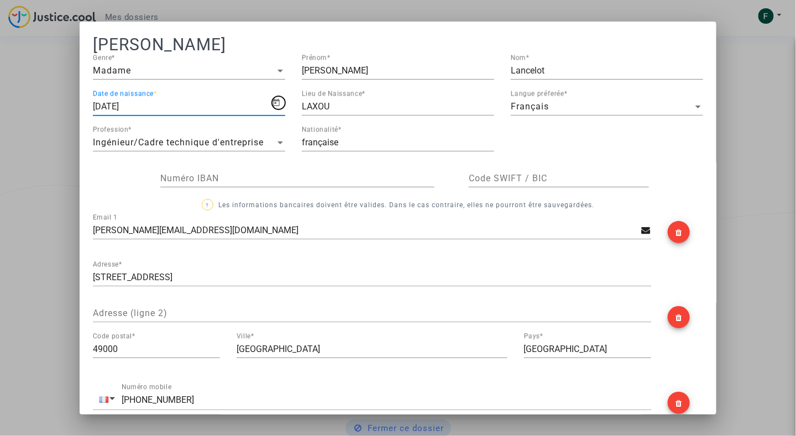
click at [274, 98] on icon "Open calendar" at bounding box center [276, 102] width 9 height 13
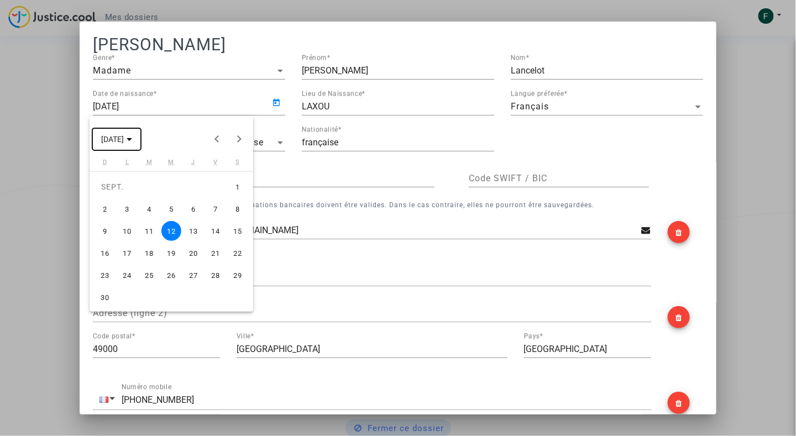
click at [141, 136] on button "[DATE]" at bounding box center [116, 139] width 49 height 22
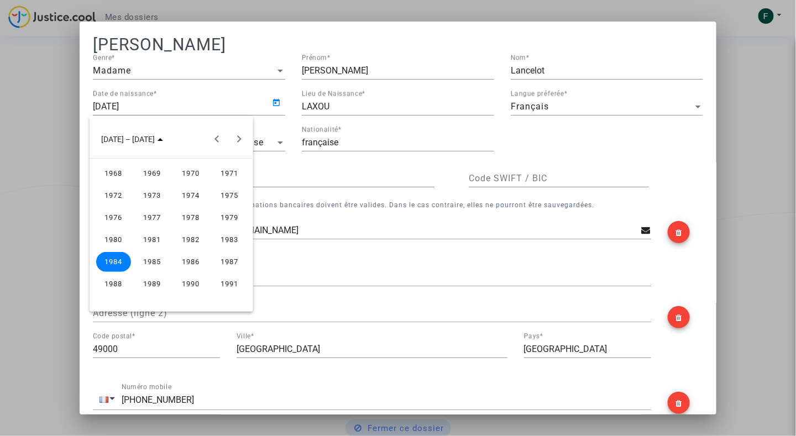
click at [155, 255] on div "1985" at bounding box center [152, 262] width 35 height 20
click at [188, 199] on div "MARS" at bounding box center [191, 196] width 35 height 20
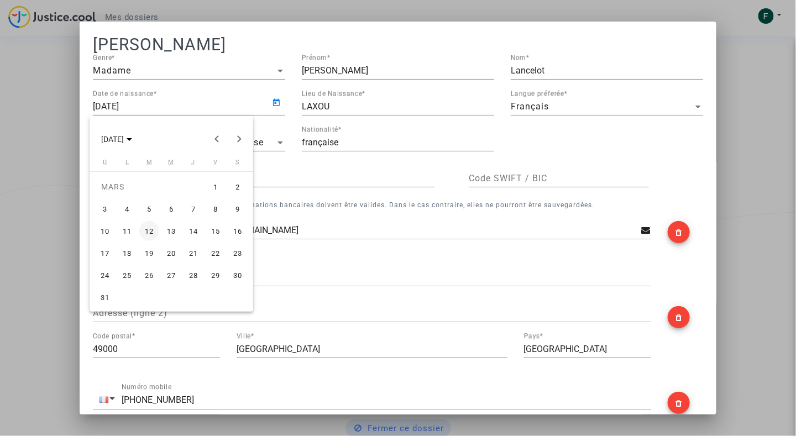
click at [191, 209] on div "7" at bounding box center [194, 209] width 20 height 20
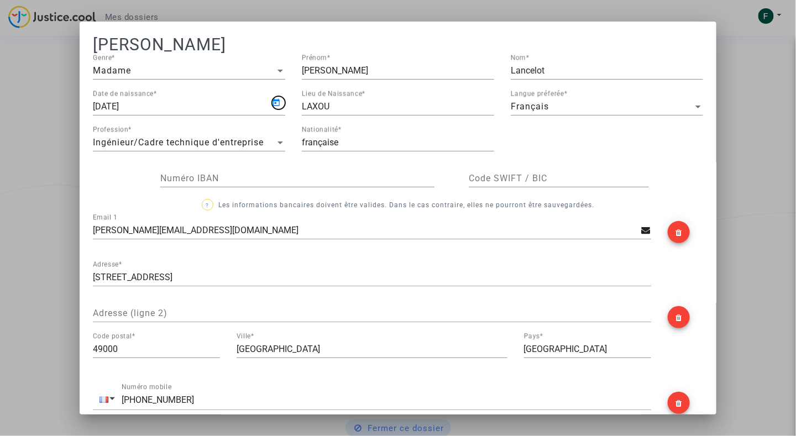
type input "[DATE]"
click at [349, 111] on input "LAXOU" at bounding box center [398, 107] width 192 height 10
click at [348, 107] on input "LAXOU" at bounding box center [398, 107] width 192 height 10
type input "[GEOGRAPHIC_DATA]"
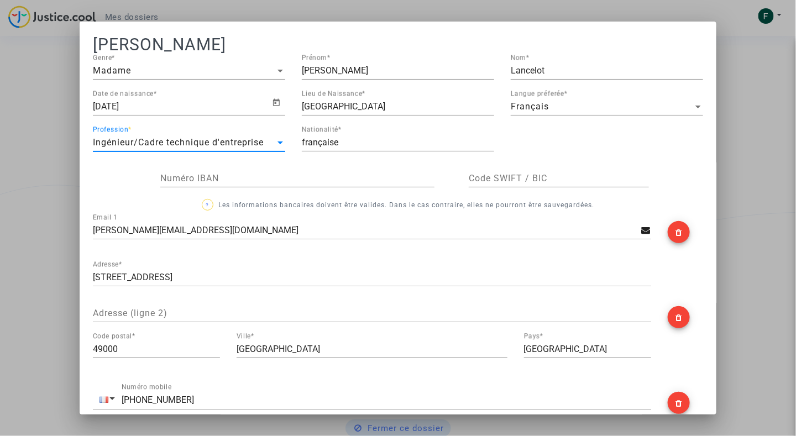
click at [204, 144] on span "Ingénieur/Cadre technique d'entreprise" at bounding box center [178, 142] width 171 height 11
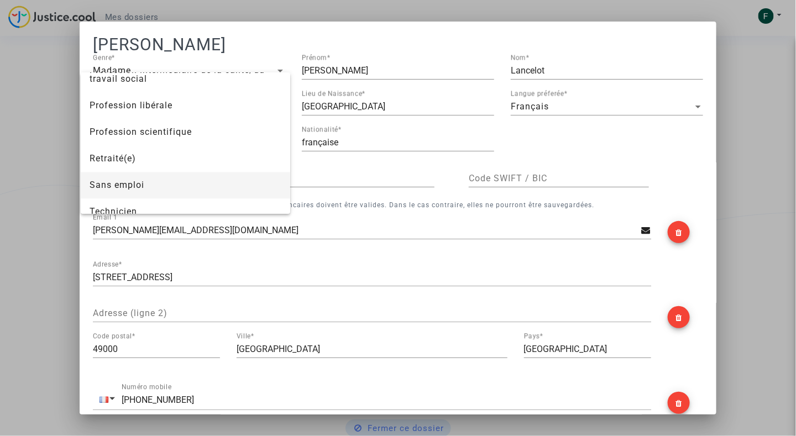
scroll to position [787, 0]
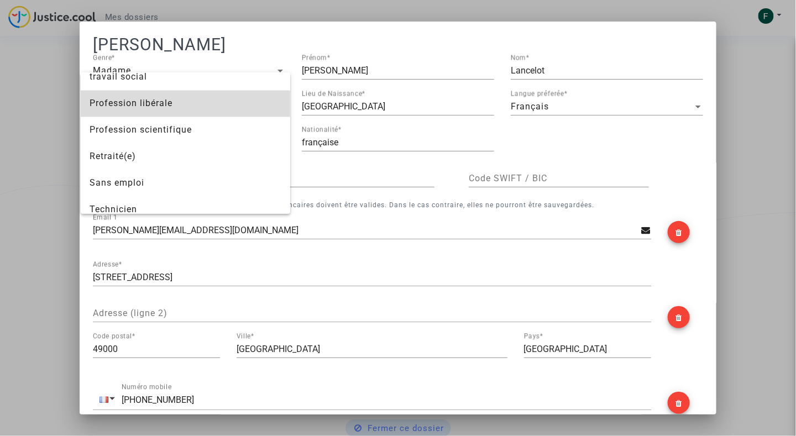
click at [204, 98] on span "Profession libérale" at bounding box center [186, 103] width 192 height 27
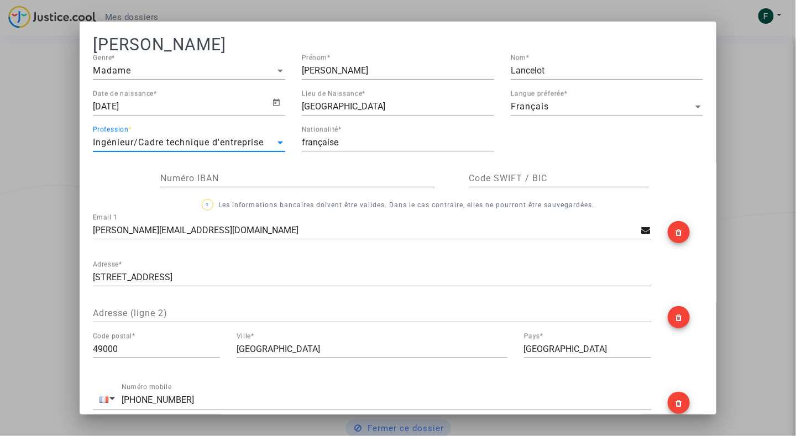
scroll to position [716, 0]
click at [286, 225] on div "[PERSON_NAME][EMAIL_ADDRESS][DOMAIN_NAME] Email 1" at bounding box center [367, 227] width 549 height 25
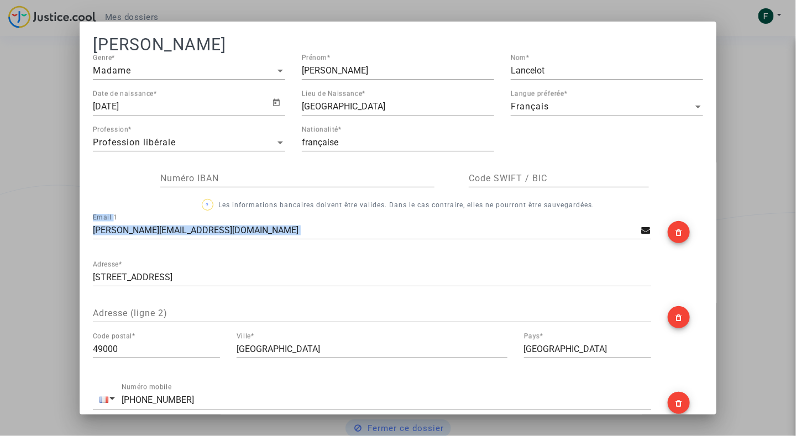
click at [286, 225] on div "[PERSON_NAME][EMAIL_ADDRESS][DOMAIN_NAME] Email 1" at bounding box center [367, 227] width 549 height 25
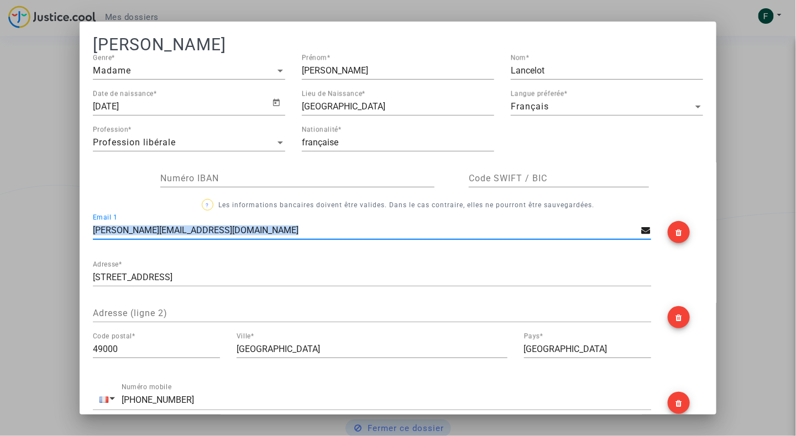
click at [286, 225] on div "[PERSON_NAME][EMAIL_ADDRESS][DOMAIN_NAME] Email 1" at bounding box center [367, 227] width 549 height 25
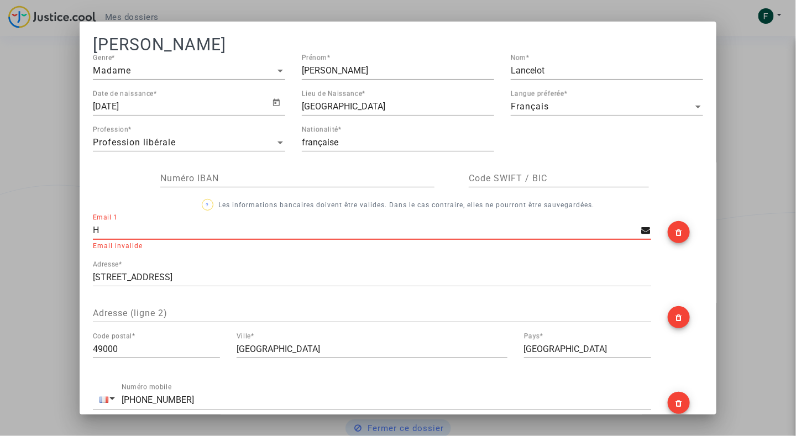
type input "[EMAIL_ADDRESS][DOMAIN_NAME]"
type input "[PERSON_NAME]"
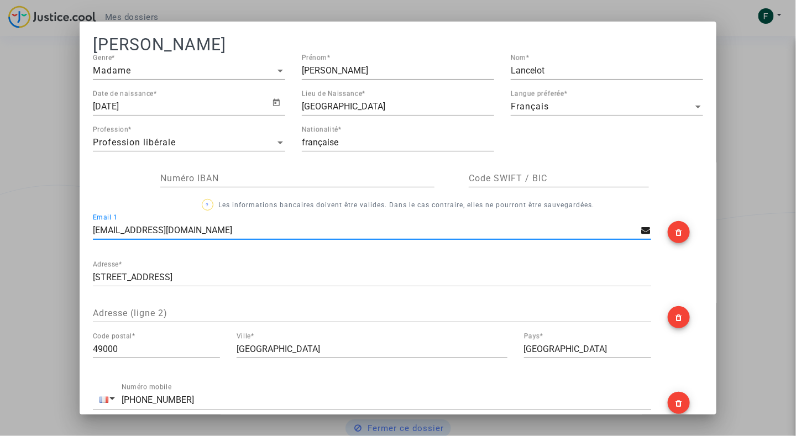
click at [187, 285] on div "[STREET_ADDRESS] Adresse *" at bounding box center [372, 273] width 558 height 25
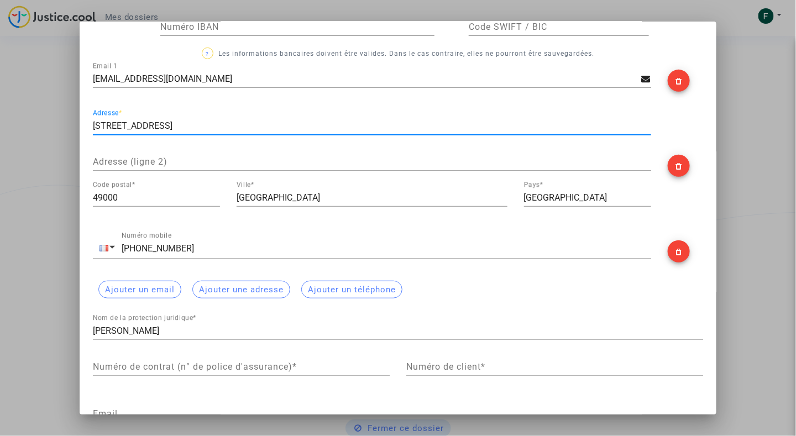
scroll to position [166, 0]
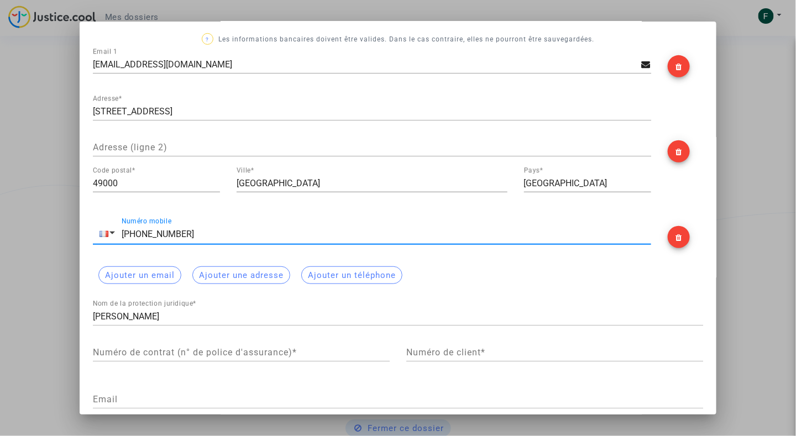
click at [233, 231] on input "[PHONE_NUMBER]" at bounding box center [387, 234] width 530 height 10
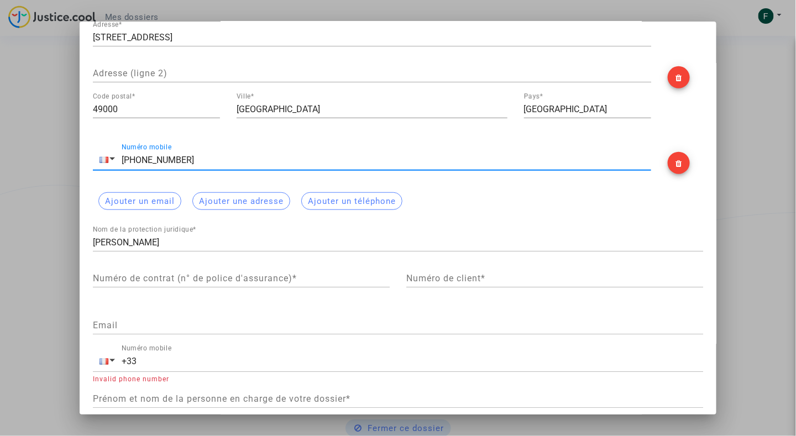
scroll to position [259, 0]
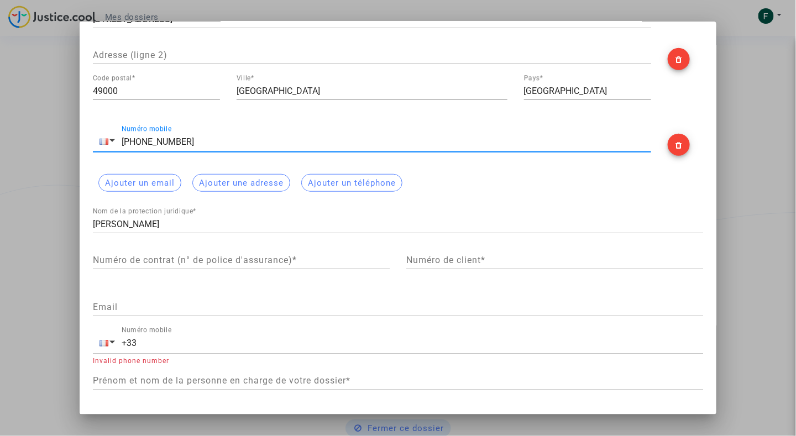
type input "[PHONE_NUMBER]"
click at [491, 183] on div "Ajouter un email Ajouter une adresse Ajouter un téléphone" at bounding box center [398, 183] width 610 height 29
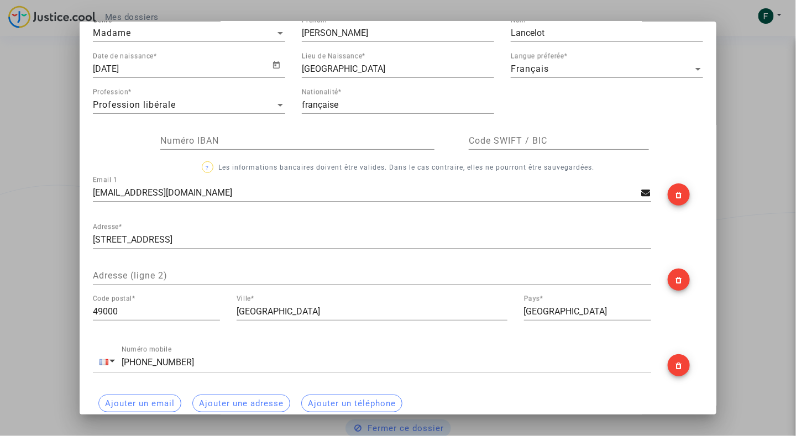
scroll to position [0, 0]
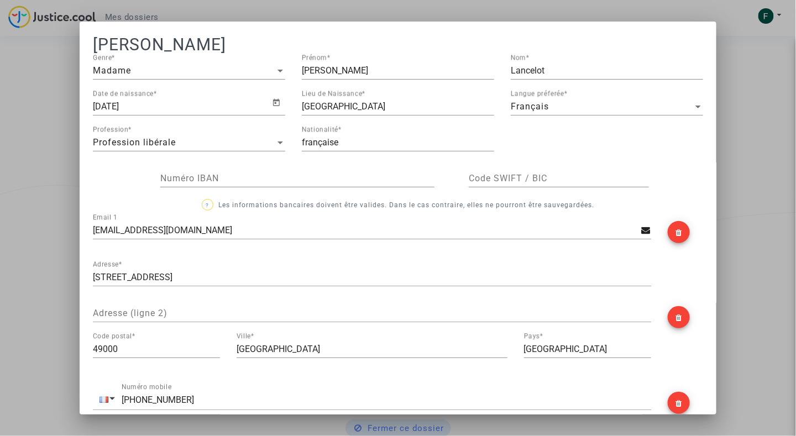
click at [419, 99] on div "VERSAILLES Lieu de Naissance *" at bounding box center [398, 103] width 192 height 25
click at [393, 139] on input "française" at bounding box center [398, 143] width 192 height 10
click at [389, 108] on input "[GEOGRAPHIC_DATA]" at bounding box center [398, 107] width 192 height 10
click at [606, 140] on div "[DEMOGRAPHIC_DATA] Date de naissance * VERSAILLES Lieu de Naissance * Français …" at bounding box center [398, 127] width 627 height 72
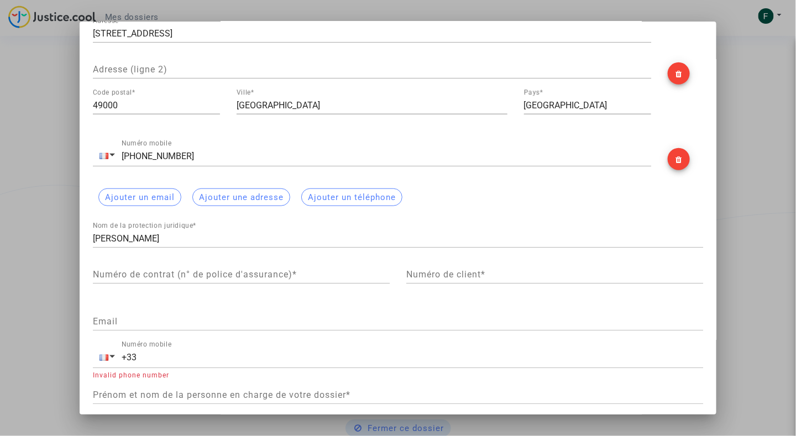
scroll to position [259, 0]
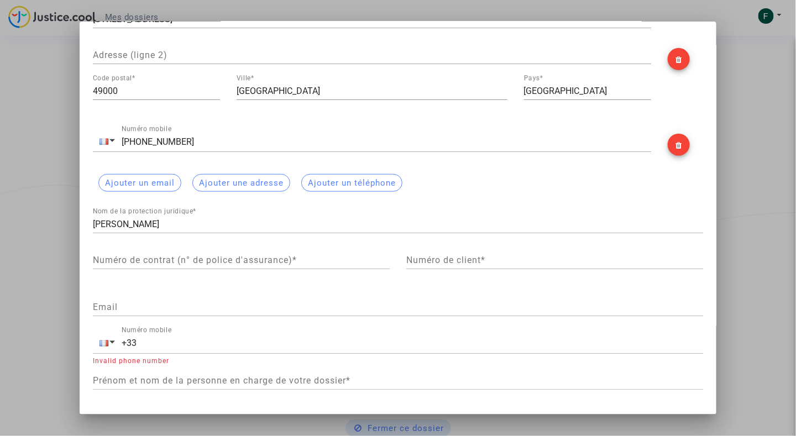
click at [270, 386] on div "Prénom et nom de la personne en charge de votre dossier *" at bounding box center [398, 377] width 610 height 25
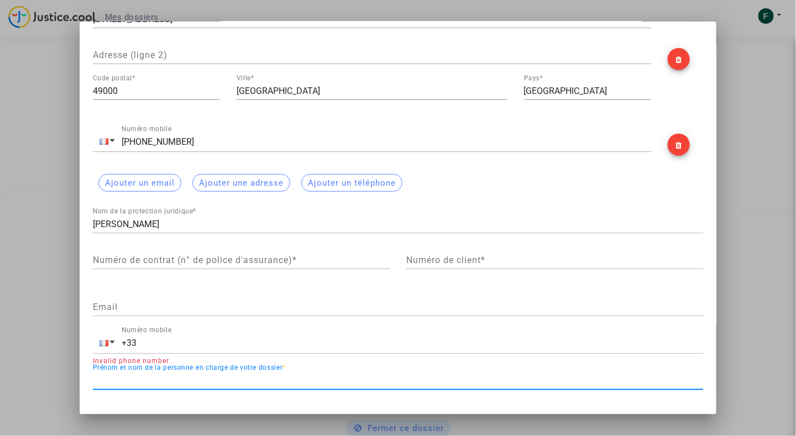
click at [274, 379] on input "Prénom et nom de la personne en charge de votre dossier *" at bounding box center [398, 381] width 610 height 10
click at [155, 351] on div "+33 Numéro mobile" at bounding box center [413, 339] width 582 height 25
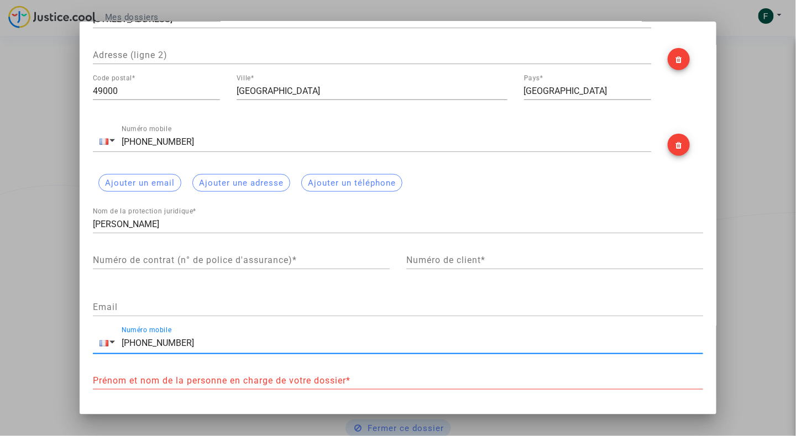
type input "[PHONE_NUMBER]"
click at [176, 381] on input "Prénom et nom de la personne en charge de votre dossier *" at bounding box center [398, 381] width 610 height 10
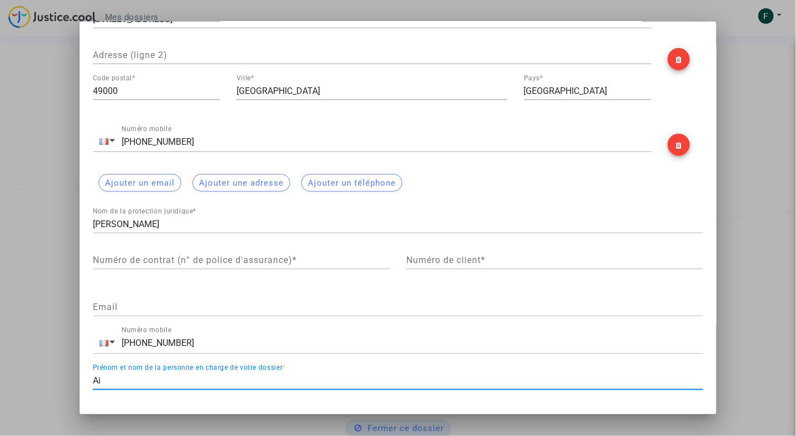
type input "A"
type input "?"
click at [198, 222] on input "[PERSON_NAME]" at bounding box center [398, 224] width 610 height 10
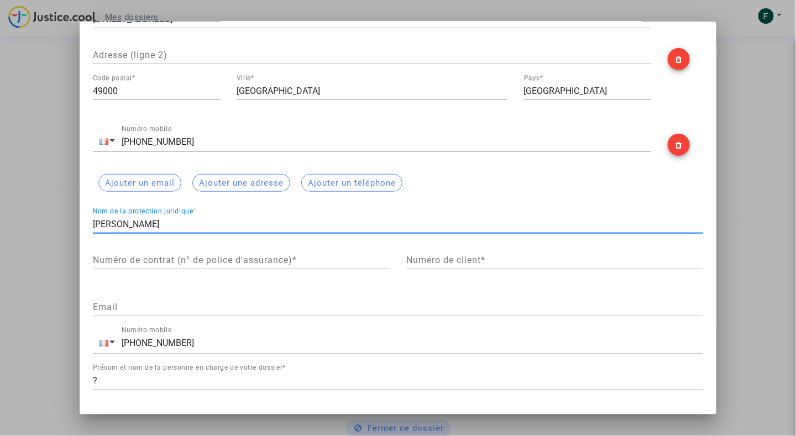
click at [198, 222] on input "[PERSON_NAME]" at bounding box center [398, 224] width 610 height 10
type input "H"
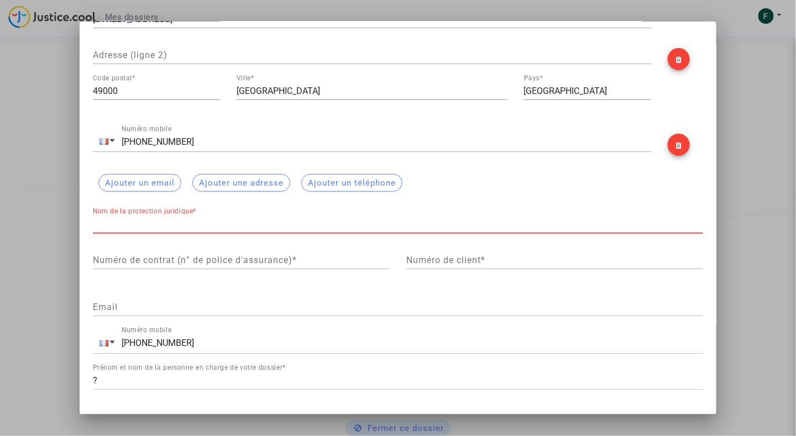
click at [632, 174] on div "Ajouter un email Ajouter une adresse Ajouter un téléphone" at bounding box center [398, 183] width 610 height 29
click at [227, 220] on input "Nom de la protection juridique *" at bounding box center [398, 224] width 610 height 10
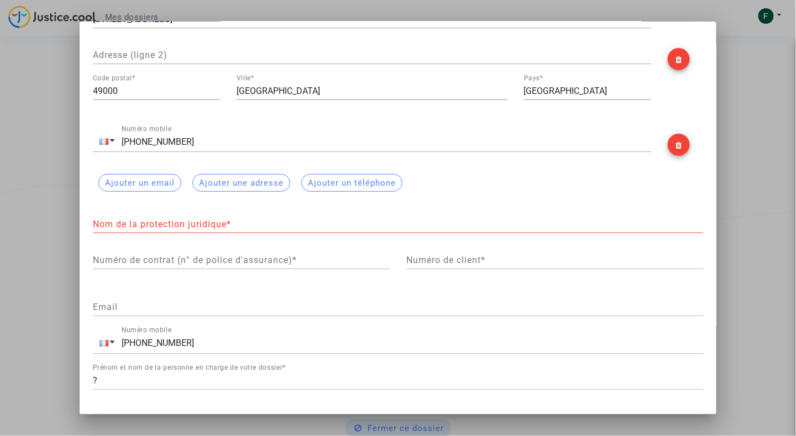
click at [489, 203] on div "[PERSON_NAME] Madame Genre * [PERSON_NAME] * [PERSON_NAME] * [DEMOGRAPHIC_DATA]…" at bounding box center [398, 89] width 610 height 624
click at [213, 224] on input "Nom de la protection juridique *" at bounding box center [398, 224] width 610 height 10
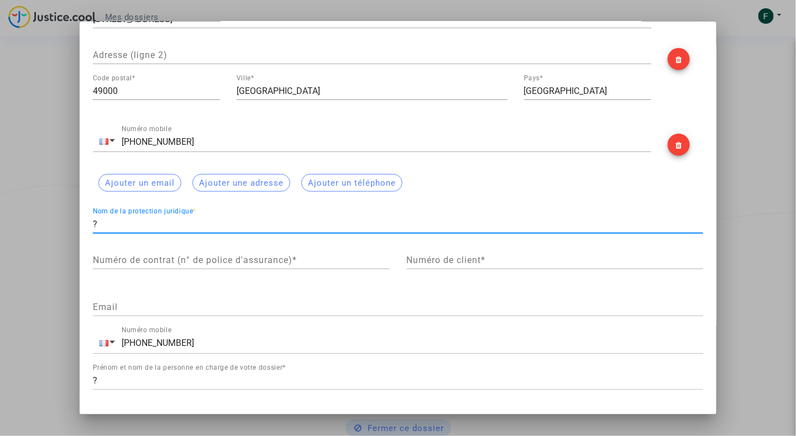
type input "?"
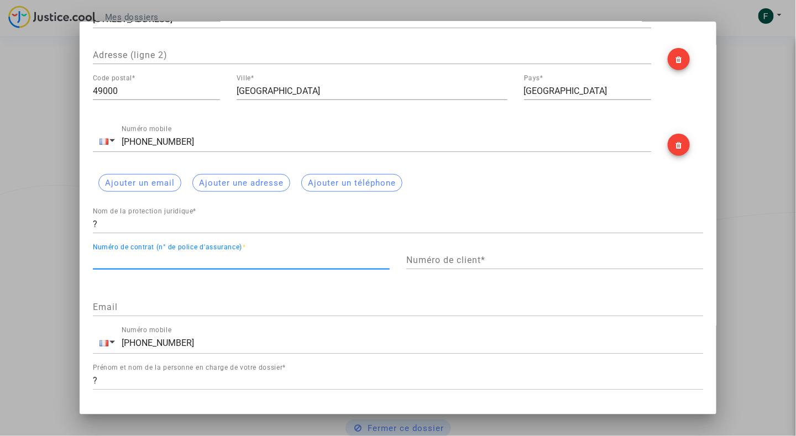
click at [322, 255] on input "Numéro de contrat (n° de police d'assurance) *" at bounding box center [241, 260] width 297 height 10
type input "?"
click at [456, 252] on div "Numéro de client *" at bounding box center [554, 256] width 297 height 25
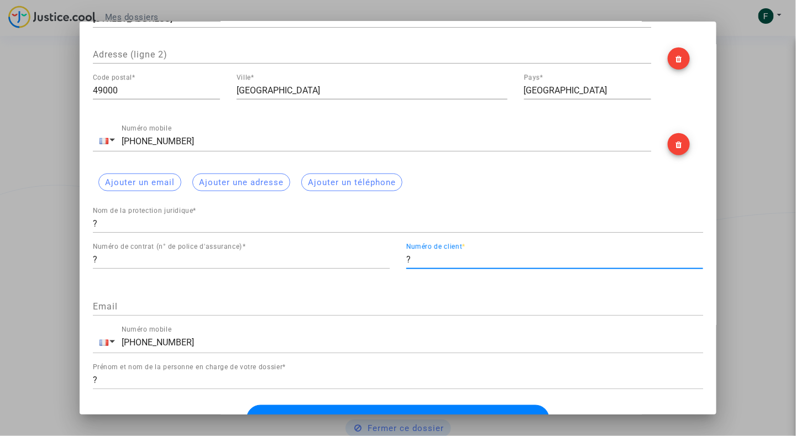
scroll to position [283, 0]
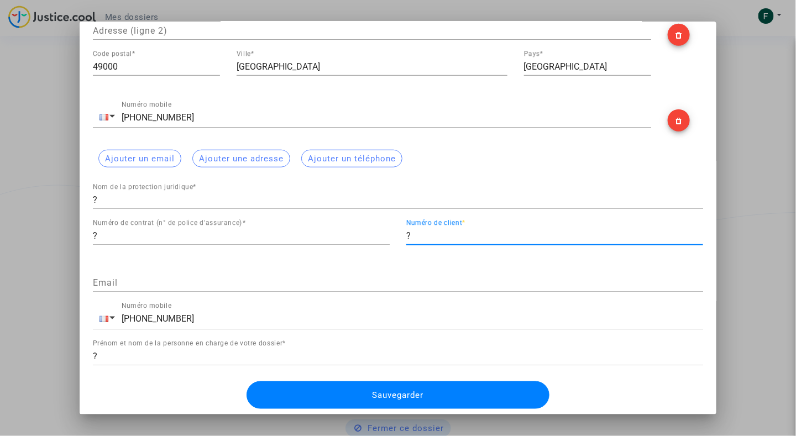
type input "?"
click at [384, 397] on span "Sauvegarder" at bounding box center [398, 395] width 51 height 10
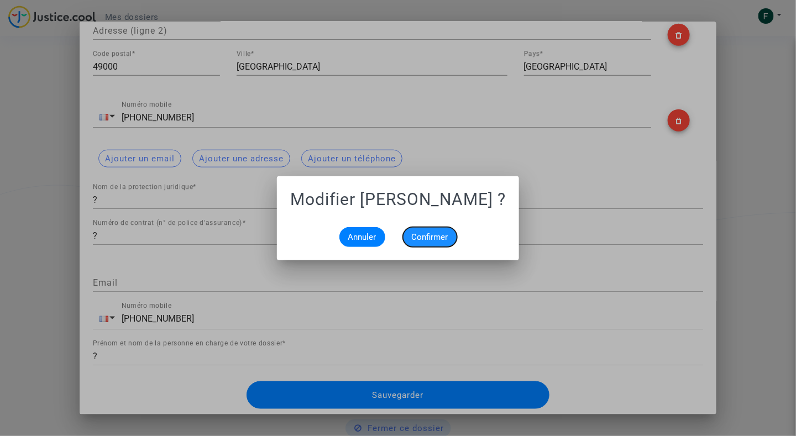
click at [451, 238] on button "Confirmer" at bounding box center [430, 237] width 54 height 20
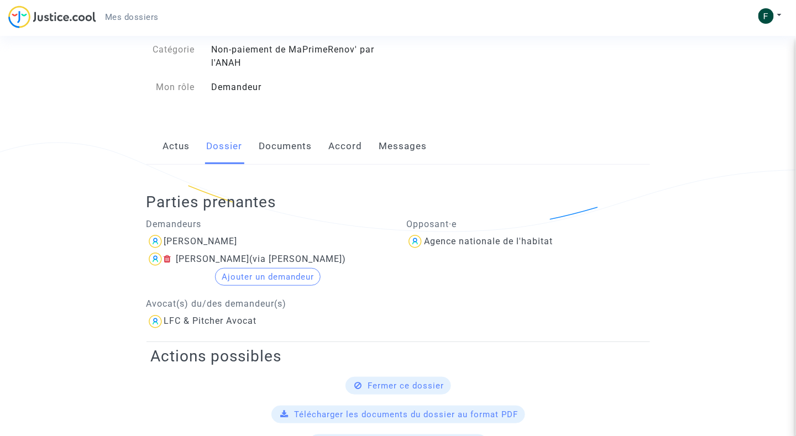
scroll to position [0, 0]
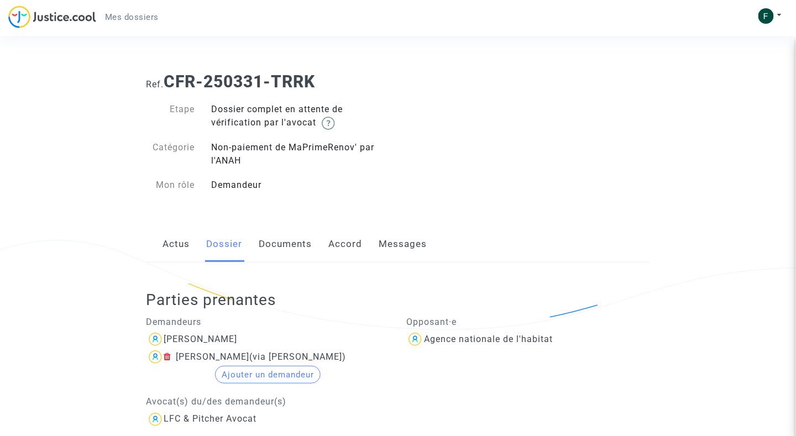
click at [414, 247] on link "Messages" at bounding box center [403, 244] width 48 height 36
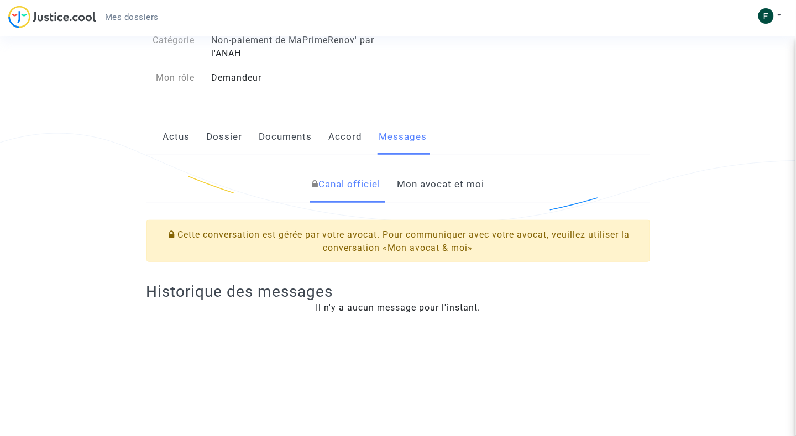
scroll to position [166, 0]
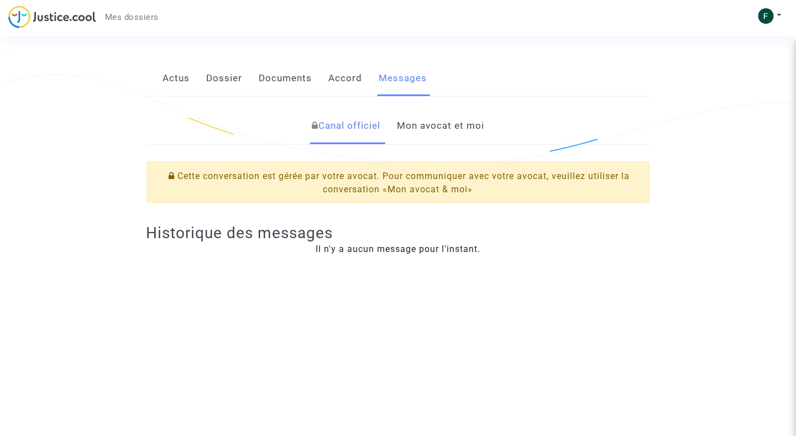
click at [461, 114] on link "Mon avocat et moi" at bounding box center [440, 126] width 87 height 36
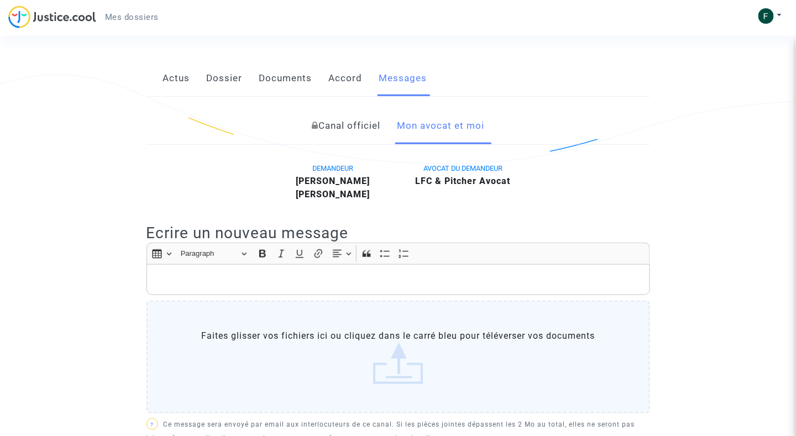
click at [282, 356] on label "Faites glisser vos fichiers ici ou cliquez dans le carré bleu pour téléverser v…" at bounding box center [399, 357] width 504 height 113
click at [0, 0] on input "Faites glisser vos fichiers ici ou cliquez dans le carré bleu pour téléverser v…" at bounding box center [0, 0] width 0 height 0
click at [326, 282] on p "Rich Text Editor, main" at bounding box center [398, 280] width 492 height 14
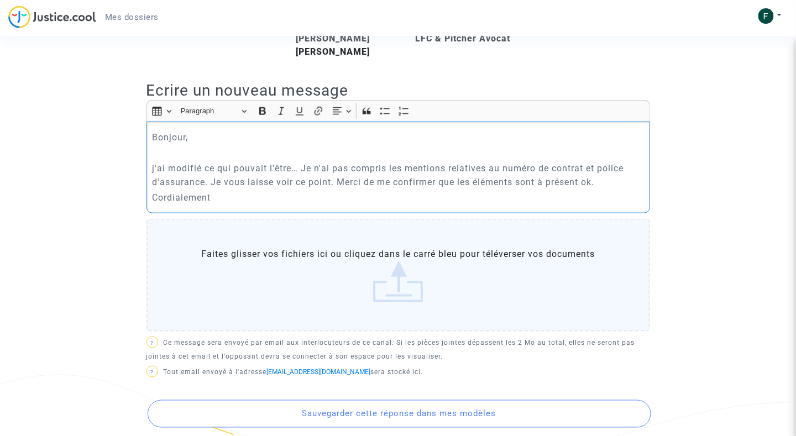
scroll to position [498, 0]
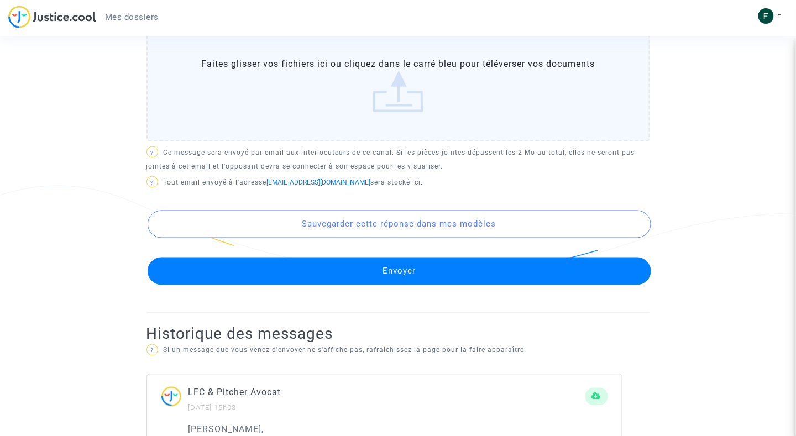
click at [392, 264] on button "Envoyer" at bounding box center [400, 272] width 504 height 28
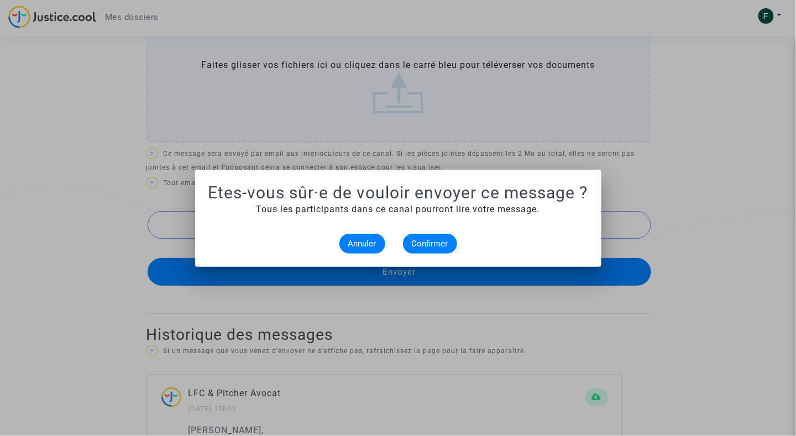
scroll to position [0, 0]
click at [458, 244] on div "Annuler Confirmer" at bounding box center [398, 244] width 380 height 20
click at [445, 247] on span "Confirmer" at bounding box center [430, 244] width 36 height 10
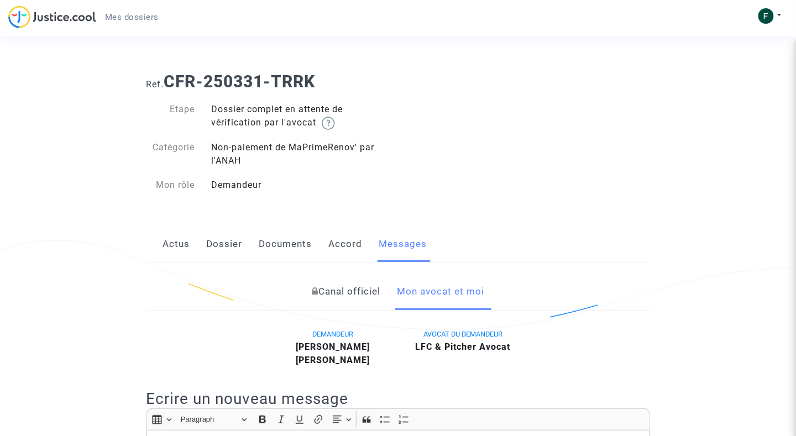
scroll to position [498, 0]
